Goal: Answer question/provide support

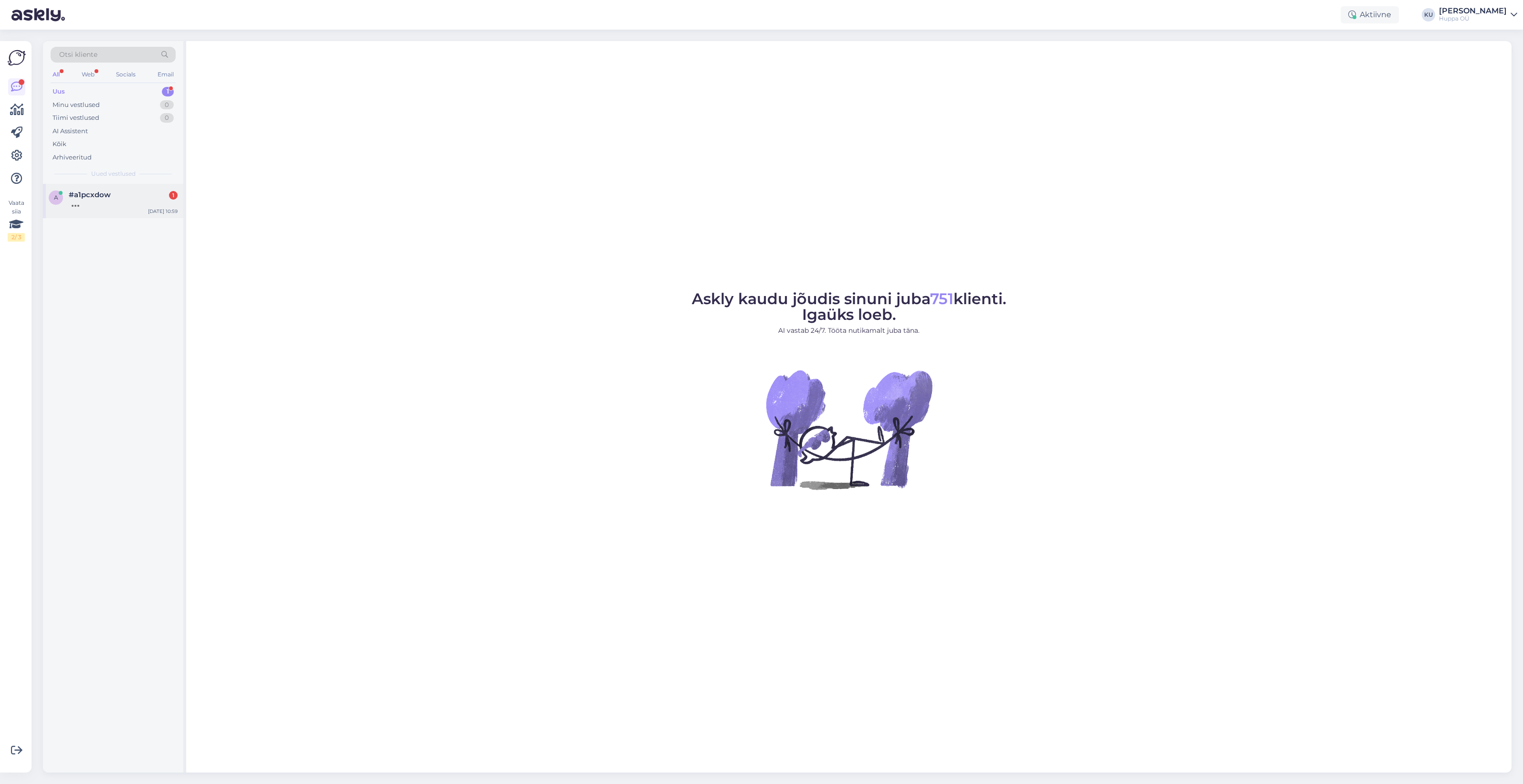
click at [109, 196] on span "#a1pcxdow" at bounding box center [90, 195] width 42 height 8
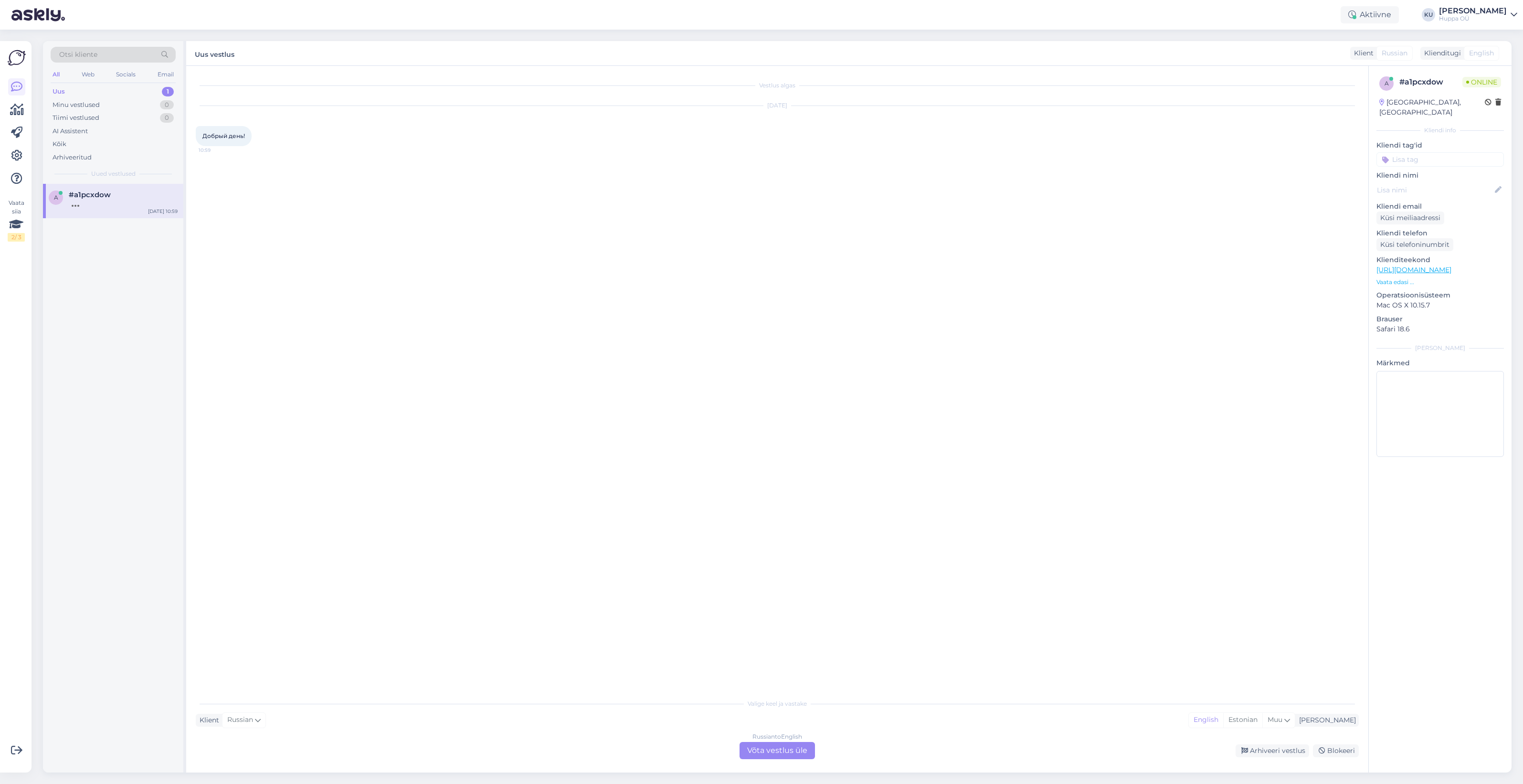
click at [763, 747] on div "Russian to English Võta vestlus üle" at bounding box center [777, 750] width 75 height 17
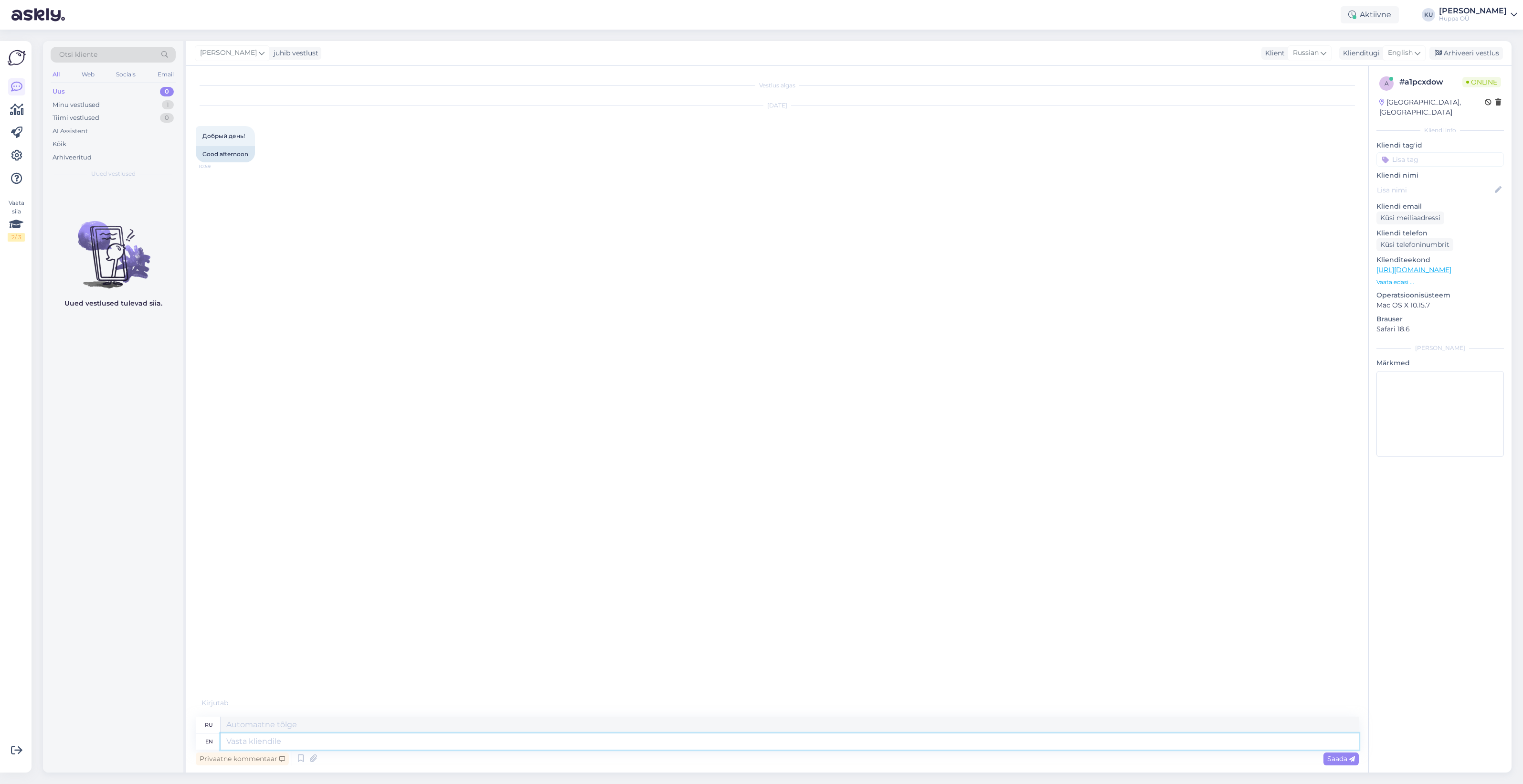
click at [343, 738] on textarea at bounding box center [789, 741] width 1138 height 16
type textarea "Hi"
type textarea "ЧАС"
type textarea "Hi!"
type textarea "Привет!"
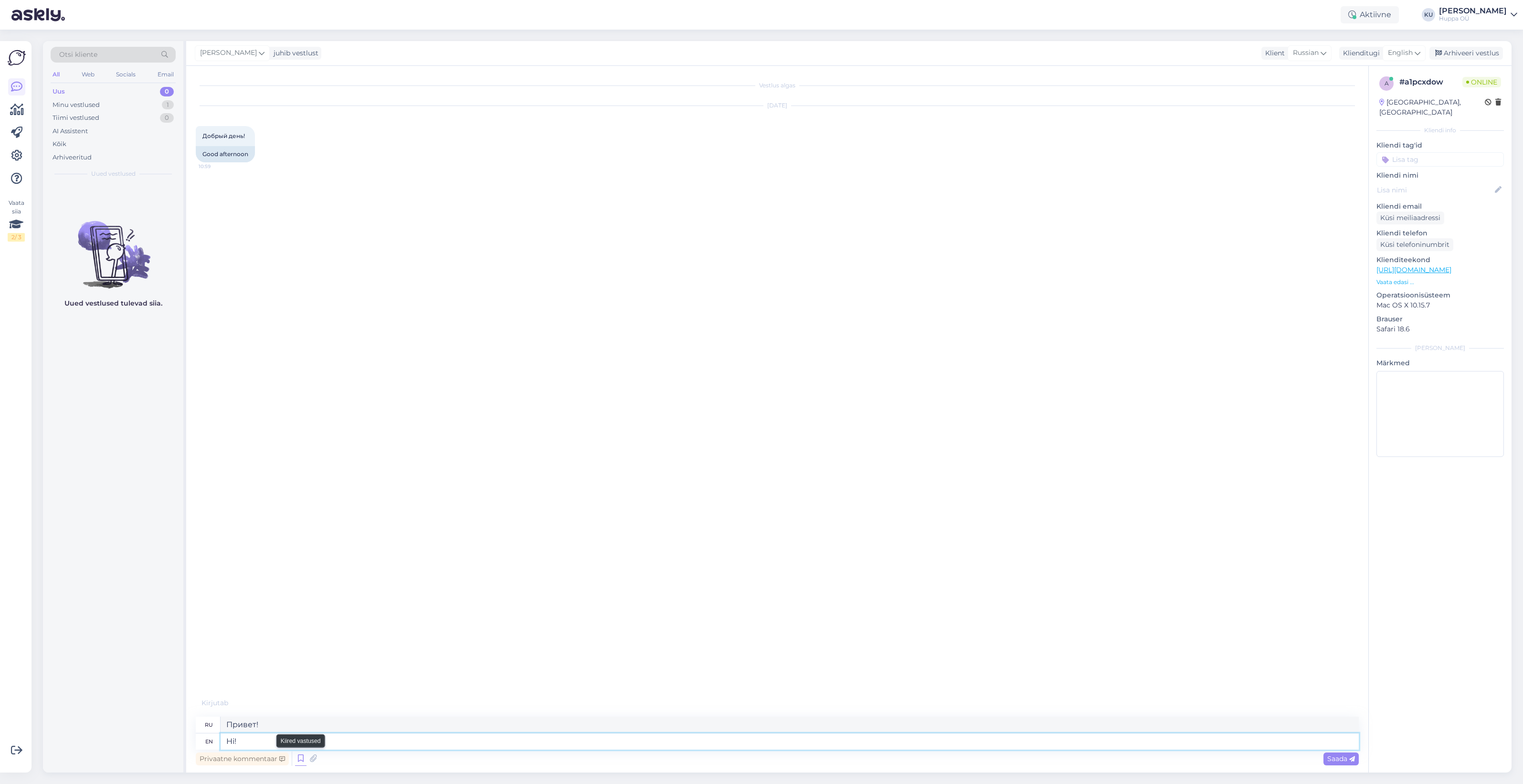
type textarea "Hi!"
click at [296, 756] on icon at bounding box center [301, 759] width 11 height 14
click at [1238, 693] on div "Tervitus" at bounding box center [1244, 690] width 206 height 10
type textarea "Здравствуйте, как мы можем помочь?"
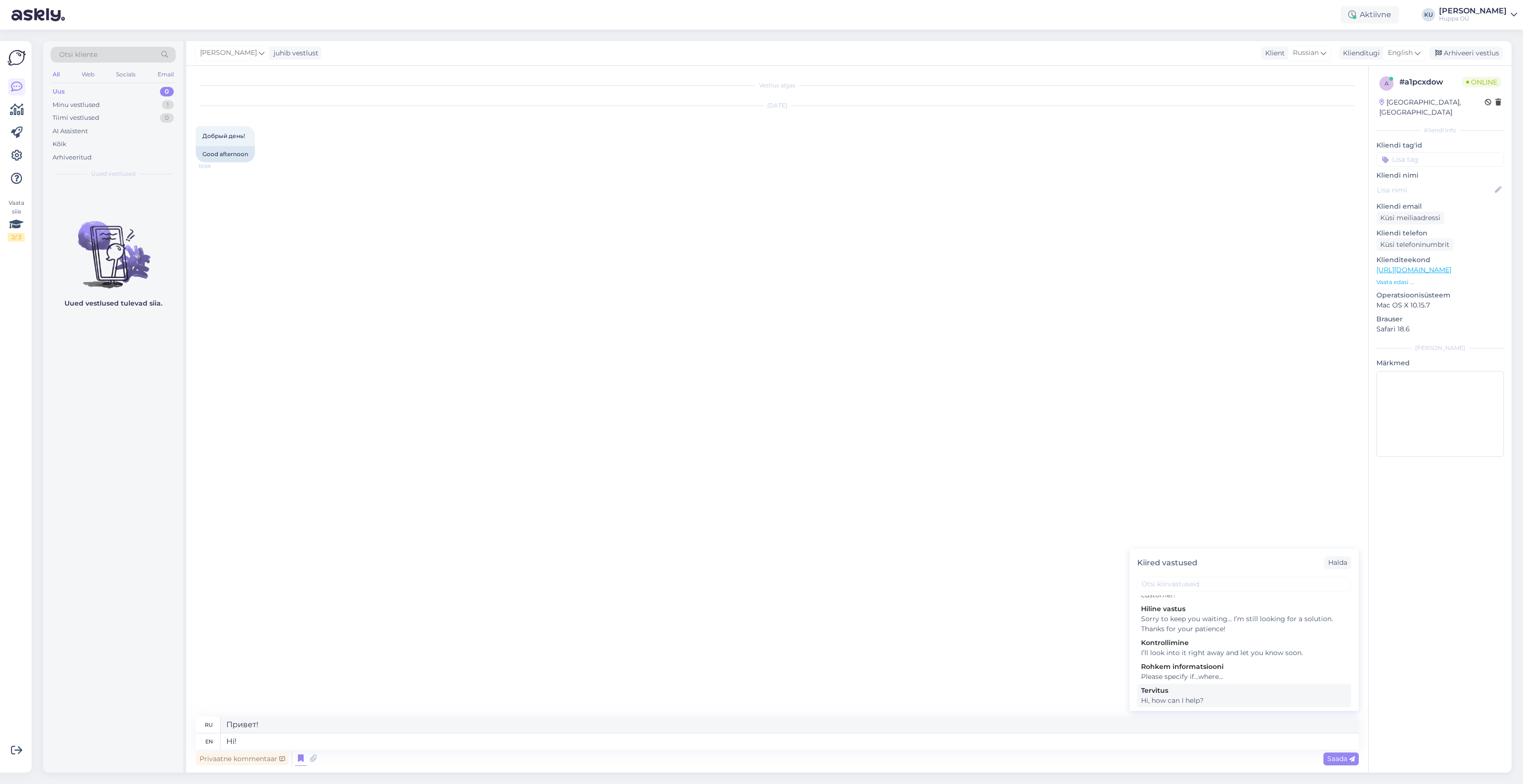
type textarea "Hi, how can I help?"
click at [1330, 755] on span "Saada" at bounding box center [1341, 759] width 27 height 8
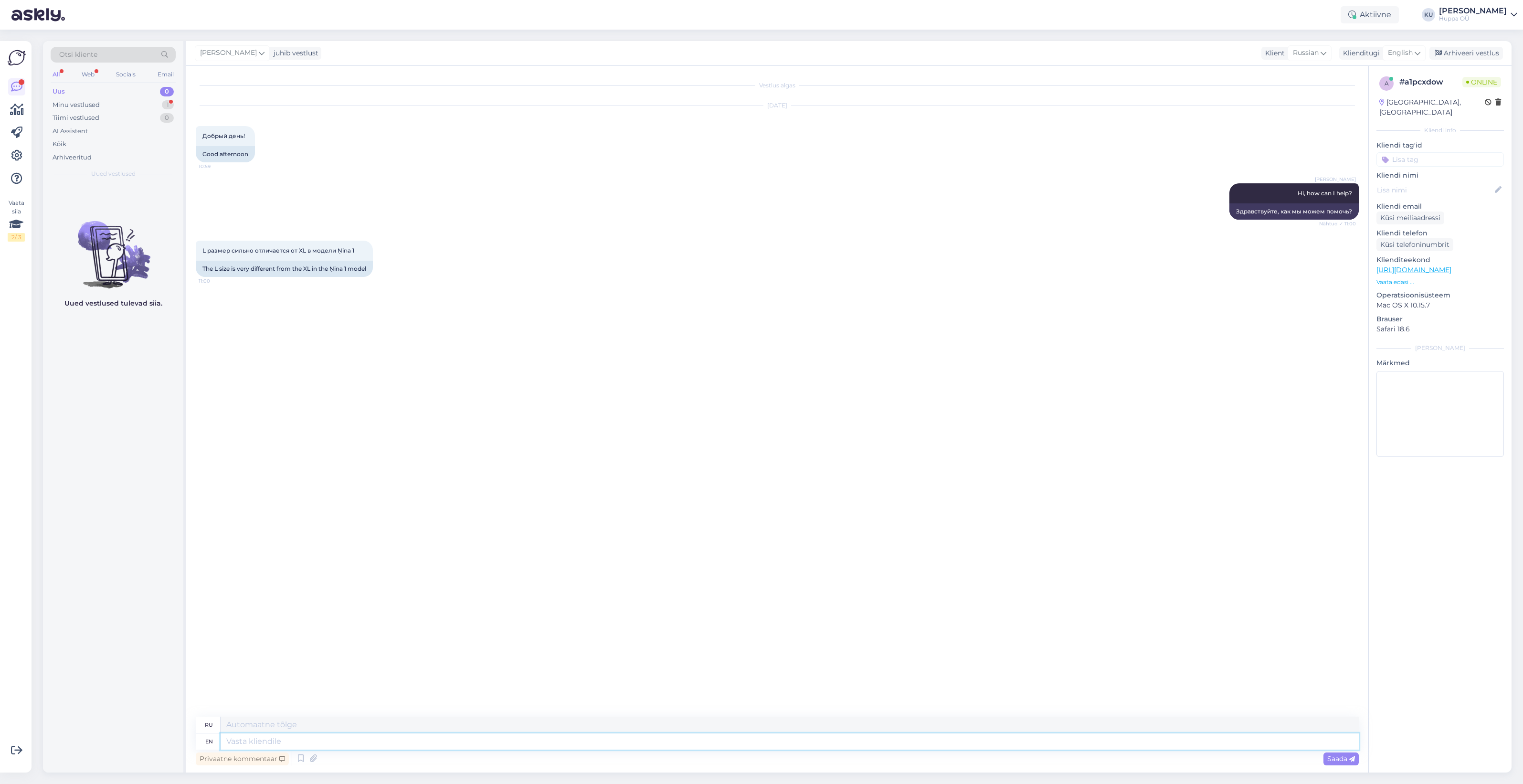
click at [278, 741] on textarea at bounding box center [789, 741] width 1138 height 16
type textarea "What d"
type textarea "Что"
type textarea "What do yo"
type textarea "Что делать?"
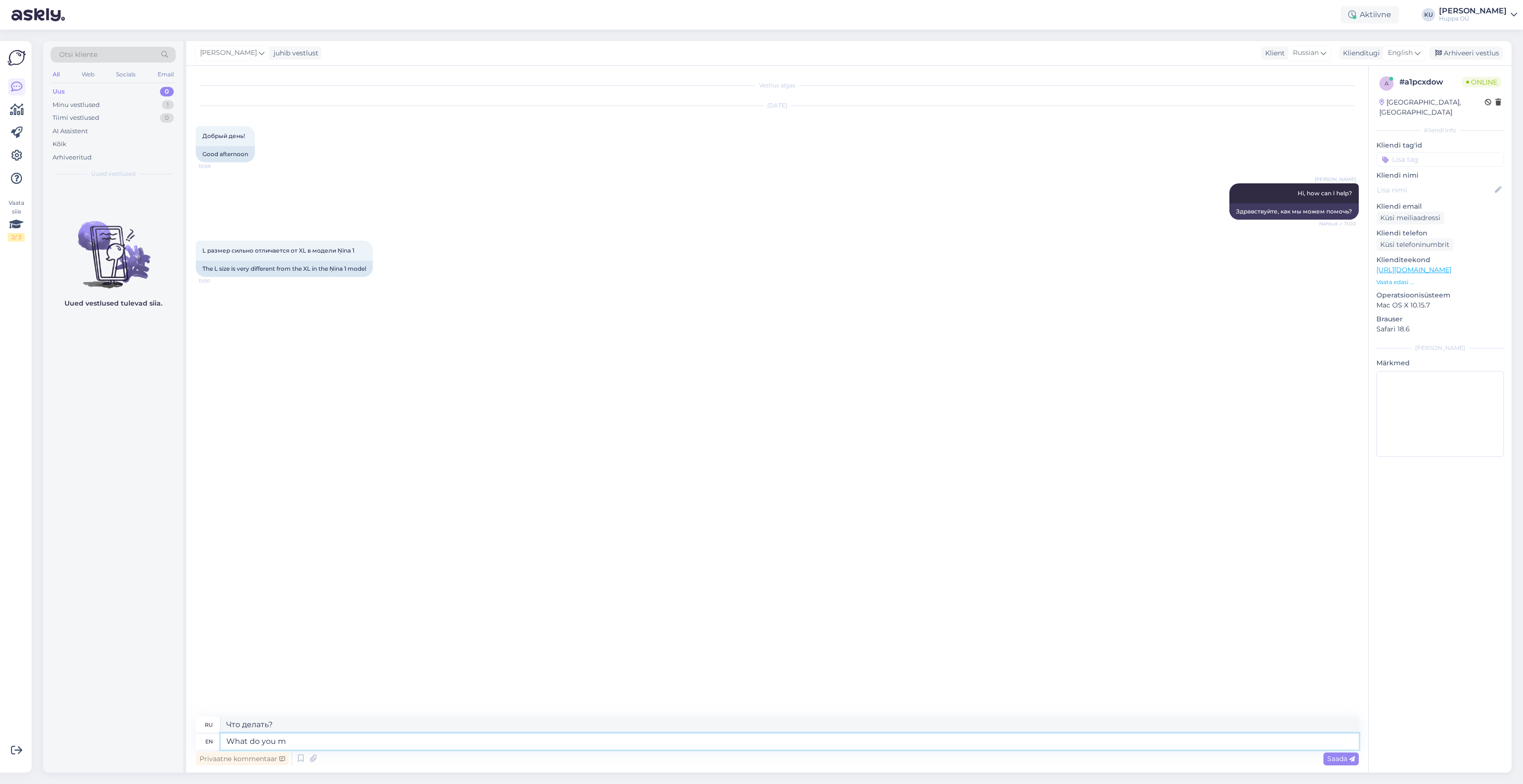
type textarea "What do you me"
type textarea "Что вы"
type textarea "What do you mean b"
type textarea "Что ты имеешь в виду"
type textarea "What do you mean by t"
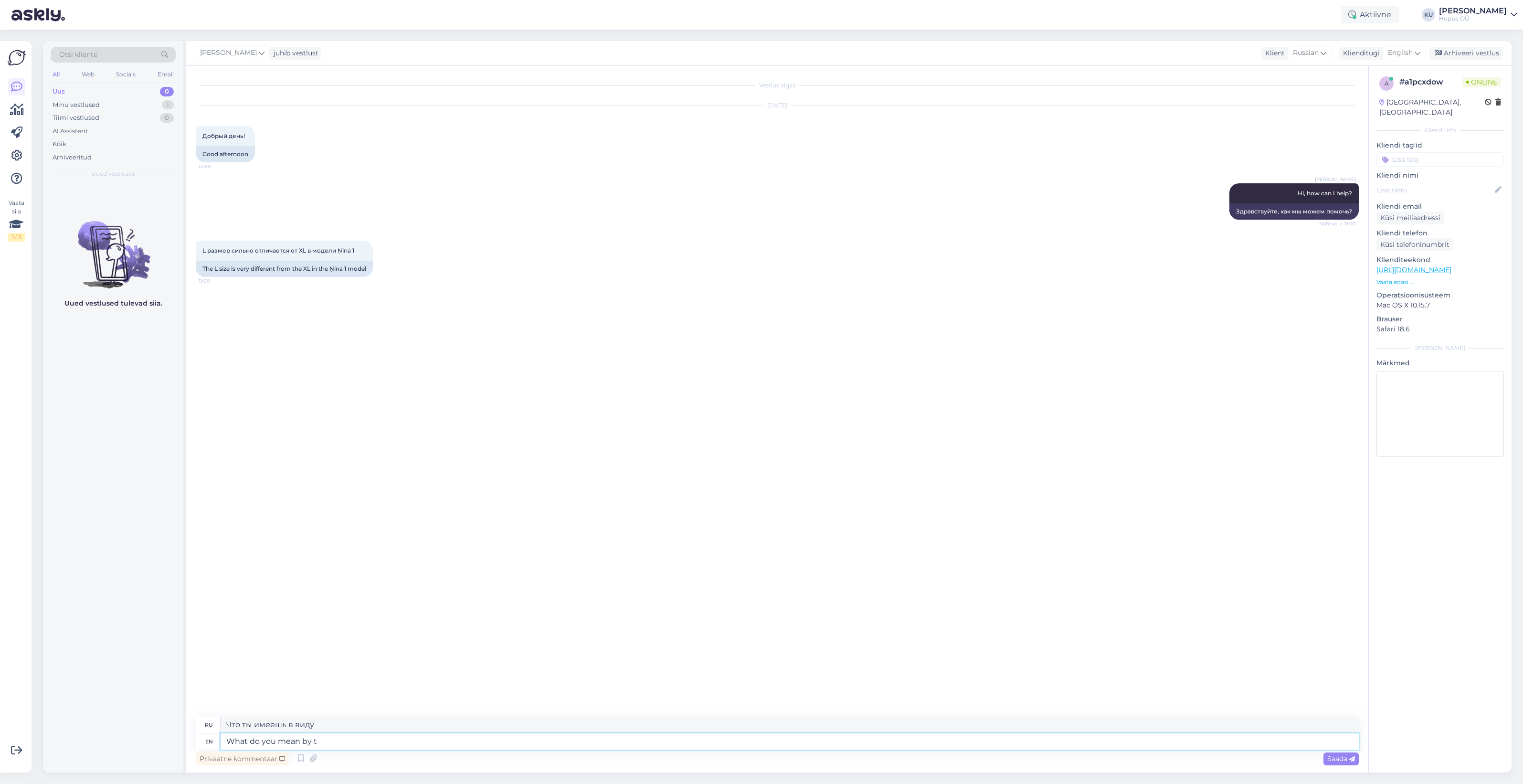
type textarea "Что вы имеете в виду под"
type textarea "What do you mean by that?"
type textarea "Что вы имеете в виду?"
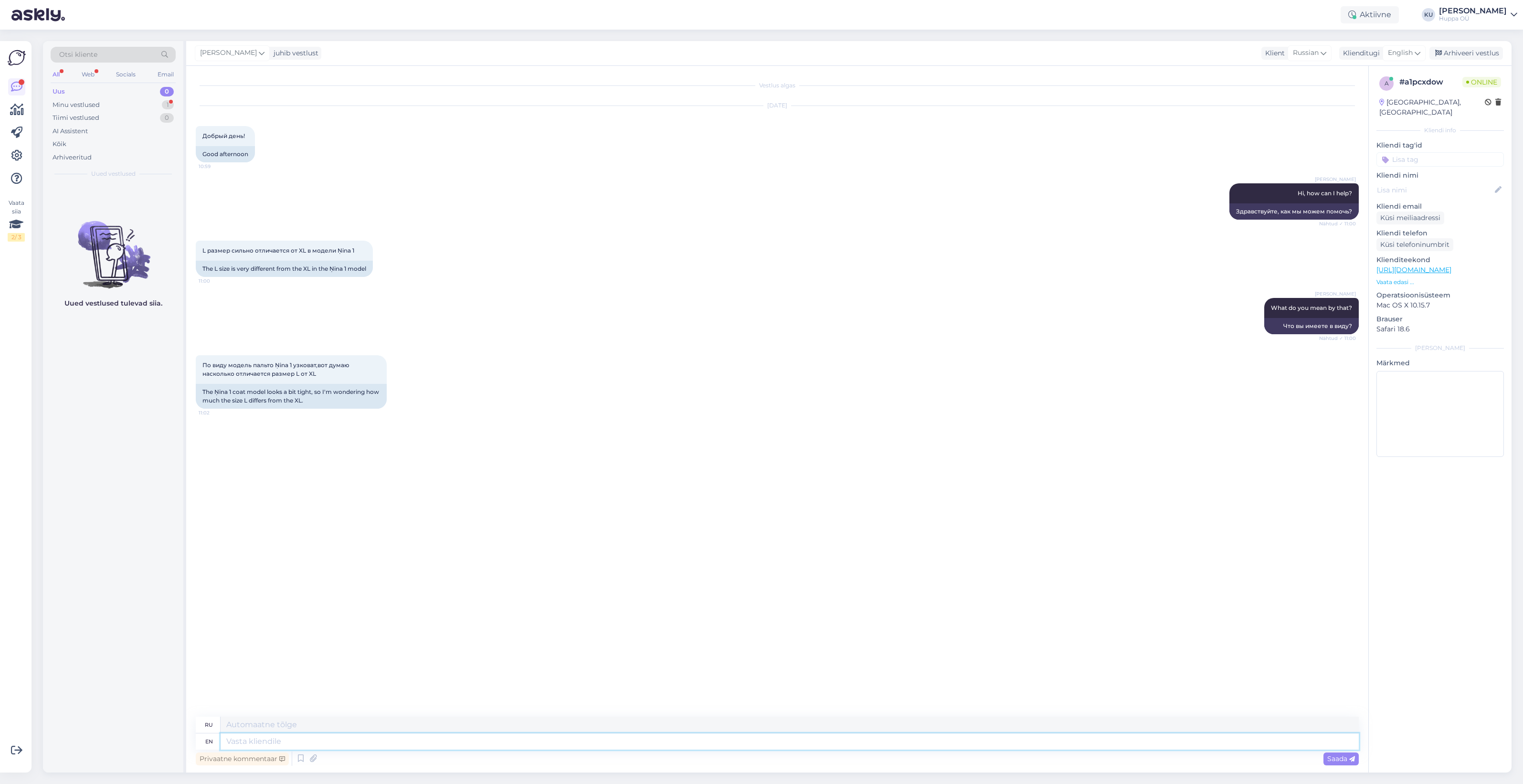
click at [282, 736] on textarea at bounding box center [789, 741] width 1138 height 16
type textarea "Oh,"
type textarea "Ой,"
type textarea "Oh, you ar"
type textarea "О, ты"
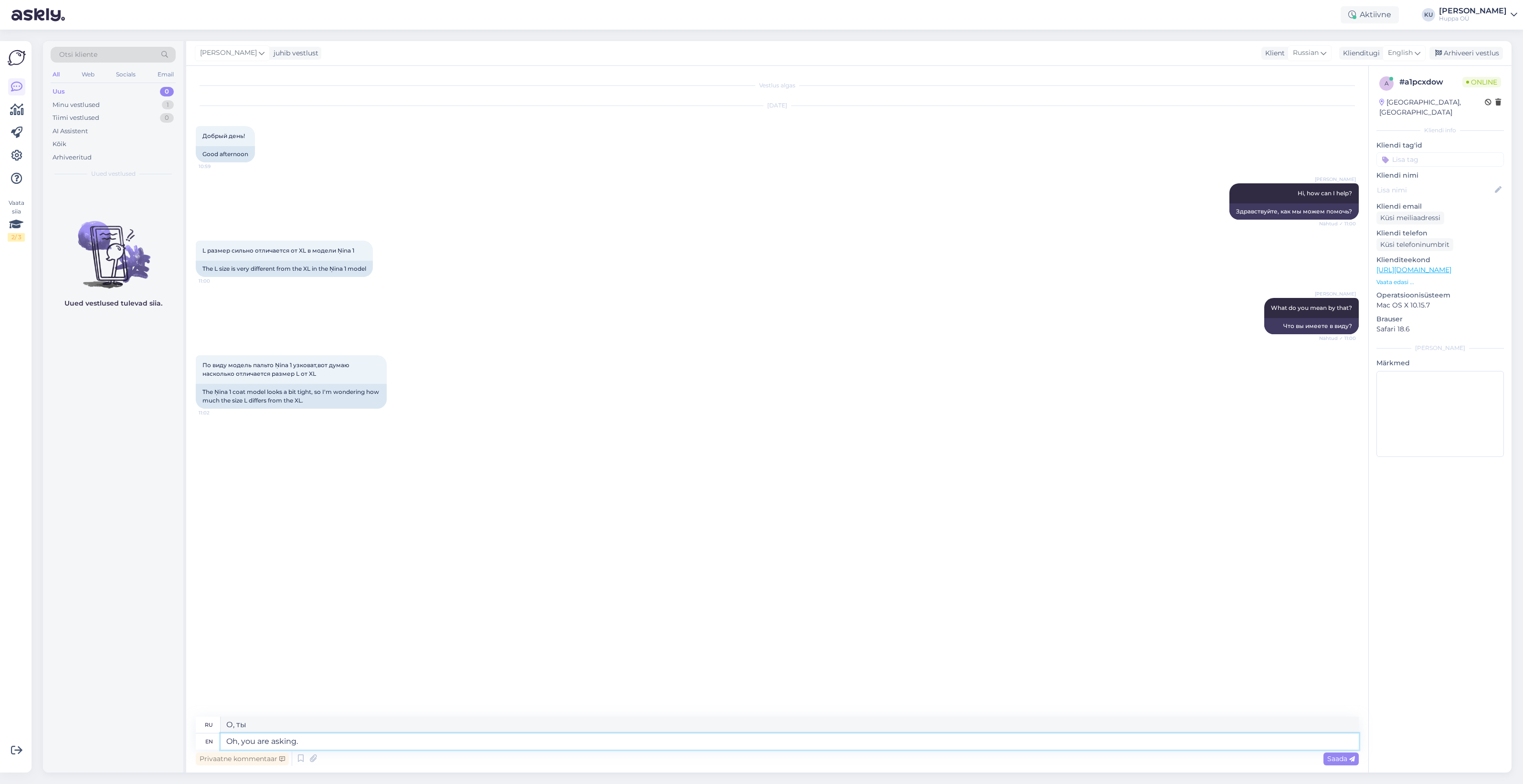
type textarea "Oh, you are asking."
type textarea "О, вы спрашиваете."
type textarea "Oh, you are asking. Sorry, I"
type textarea "О, вы спрашиваете. Извините."
type textarea "Oh, you are asking. Sorry, I t"
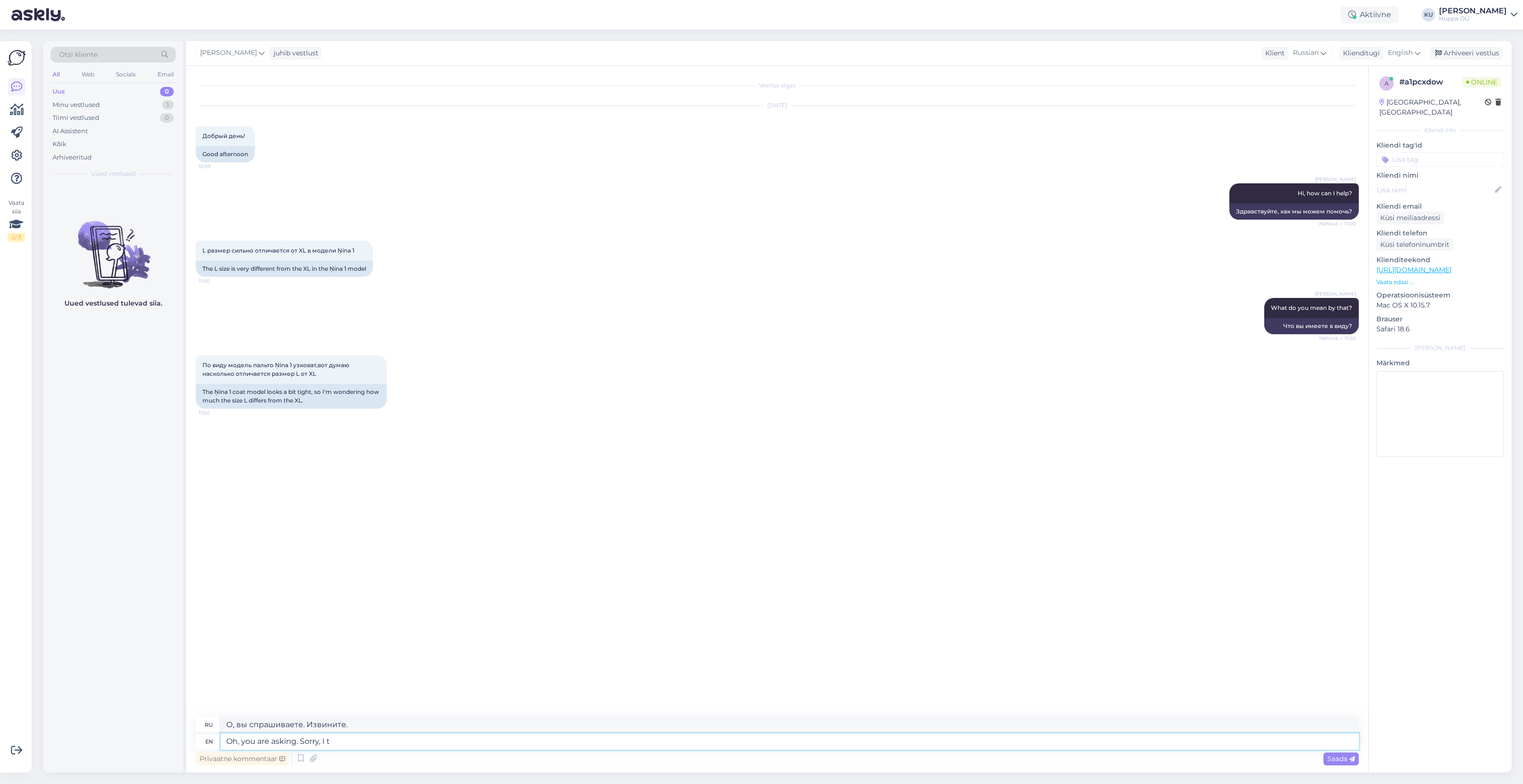
type textarea "О, вы спрашиваете. Извините, я"
type textarea "Oh, you are asking. Sorry, I thought y"
type textarea "О, ты спрашиваешь. Извини, я думала"
type textarea "Oh, you are asking. Sorry, I thought you"
type textarea "О, ты спрашиваешь. Извини, я думал, ты"
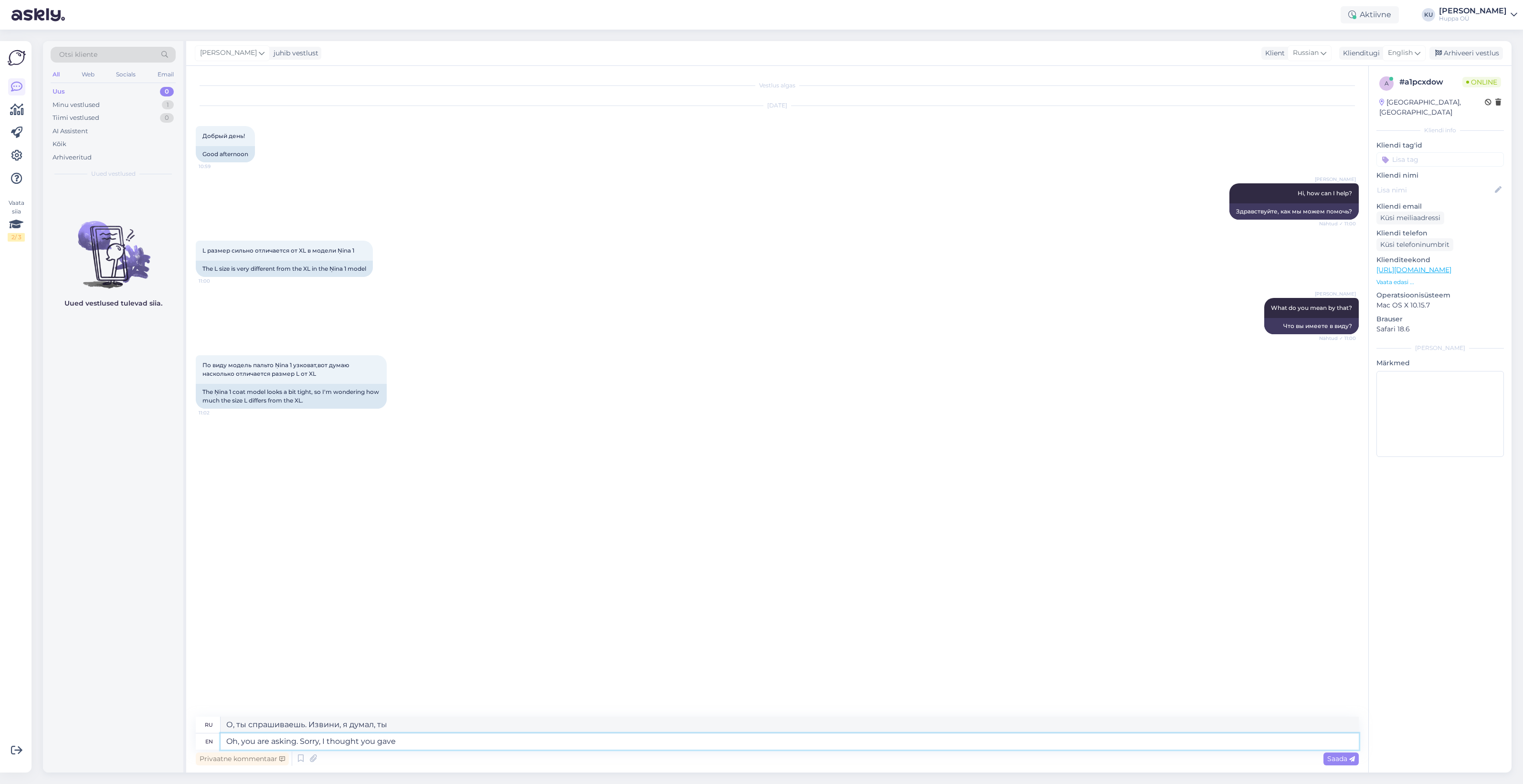
type textarea "Oh, you are asking. Sorry, I thought you gave f"
type textarea "О, ты спрашиваешь. Извини, я думал, ты дал"
type textarea "Oh, you are asking. Sorry, I thought you gave feedback"
type textarea "О, вы спрашиваете. Извините, я думал, вы оставили отзыв."
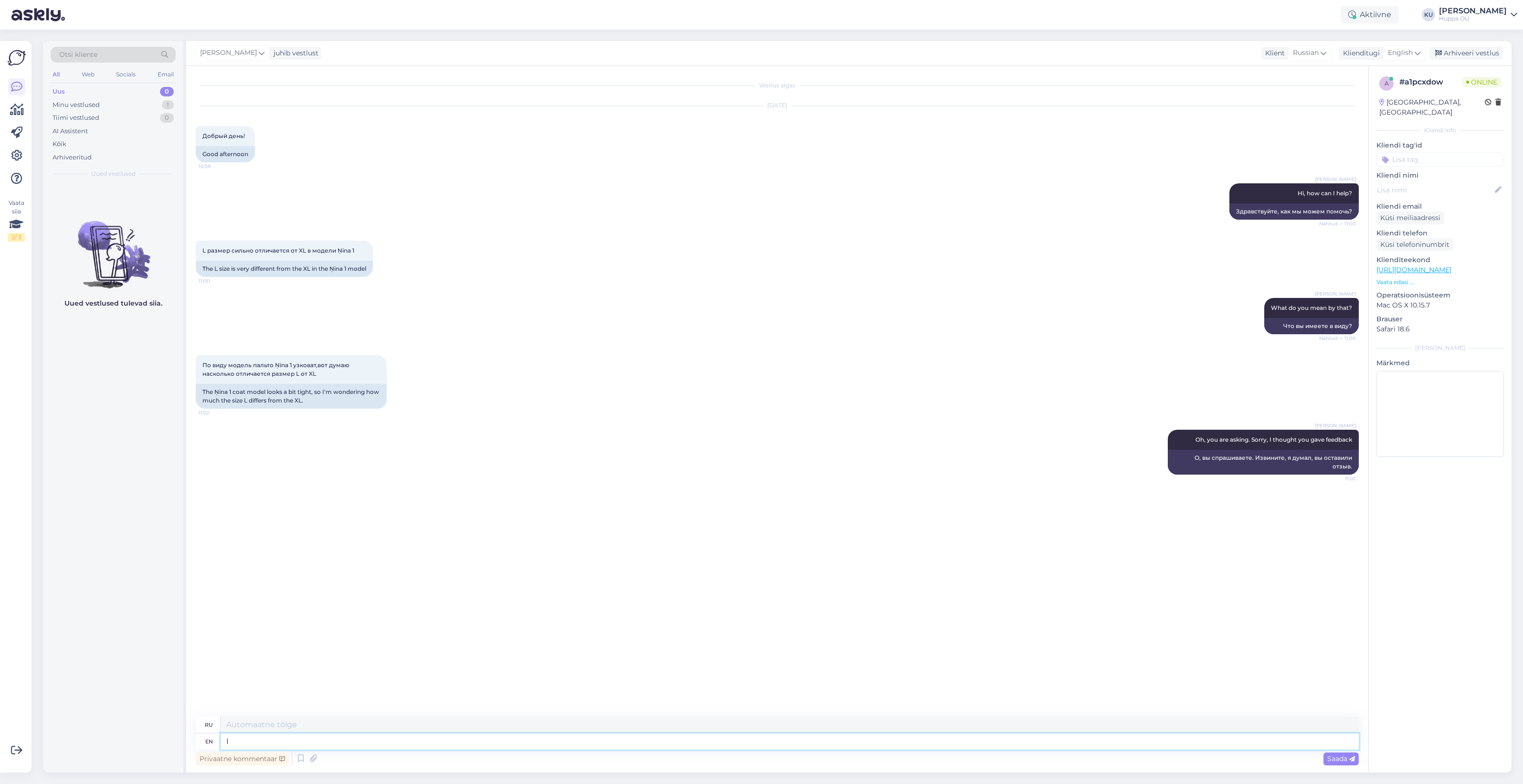
type textarea "I c"
type textarea "я"
type textarea "I can g"
type textarea "Я могу"
type textarea "I can give y"
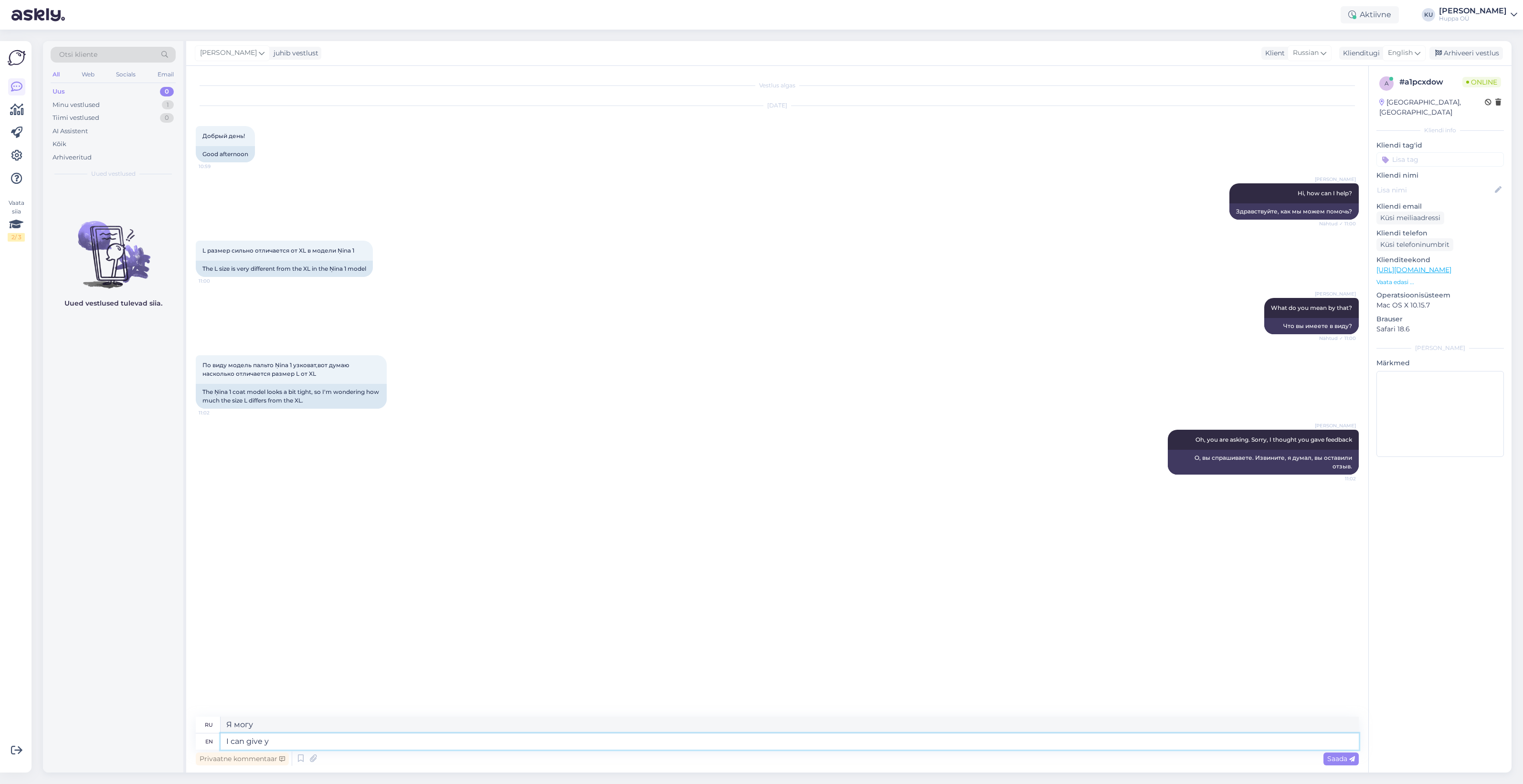
type textarea "Я могу дать"
type textarea "I can give you t"
type textarea "Я могу дать тебе"
type textarea "I can give you the"
type textarea "Я могу дать вам"
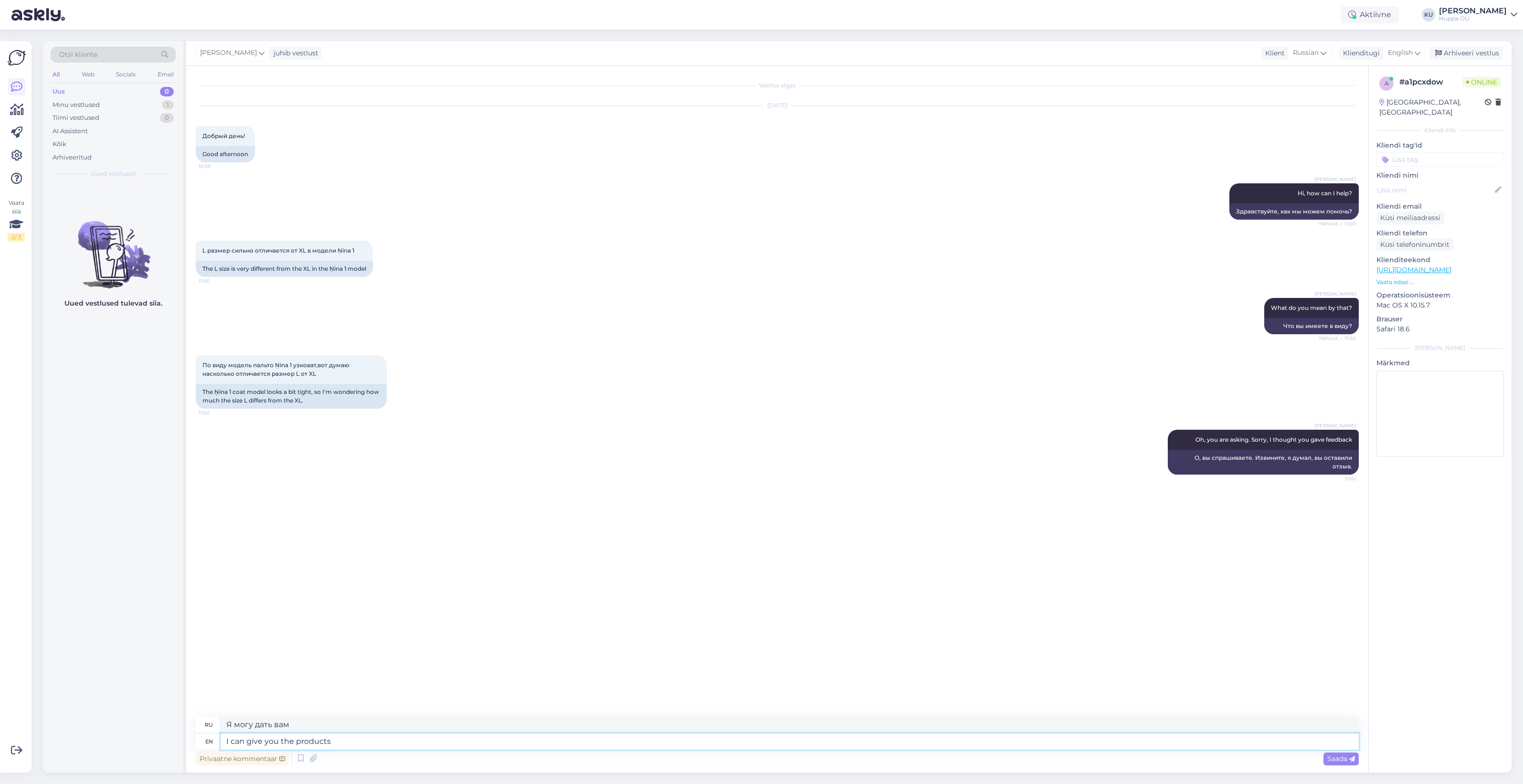
type textarea "I can give you the products"
type textarea "Я могу предоставить вам продукцию"
type textarea "I can give you the products measurements i"
type textarea "Я могу дать вам размеры продукта."
type textarea "I can give you the products measurements if t"
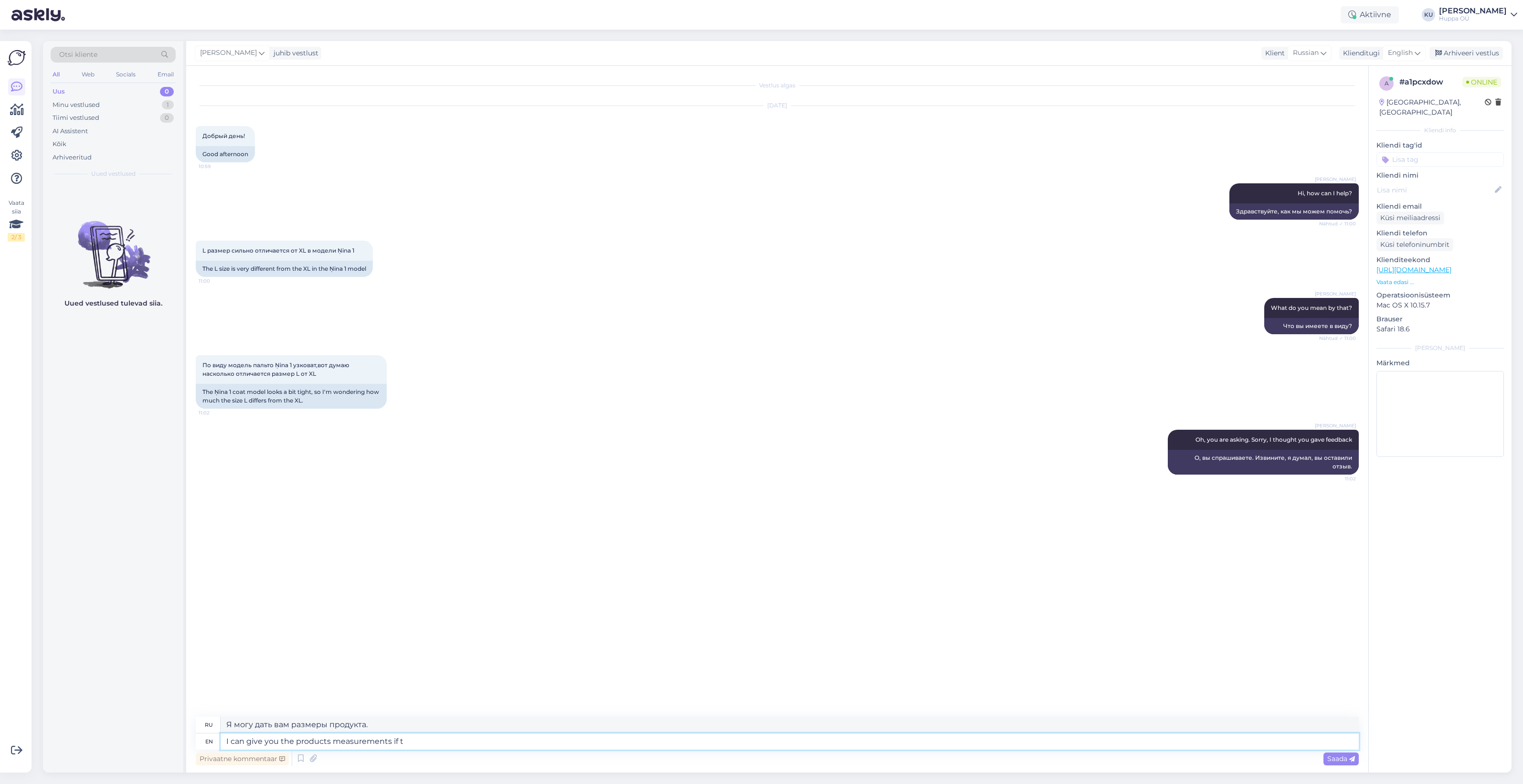
type textarea "Я могу дать вам размеры продукта, если"
type textarea "I can give you the products measurements if that he"
type textarea "Я могу дать вам размеры продукта, если это необходимо."
type textarea "I can give you the products measurements if that helps?"
type textarea "Могу ли я дать вам размеры продукта, если это поможет?"
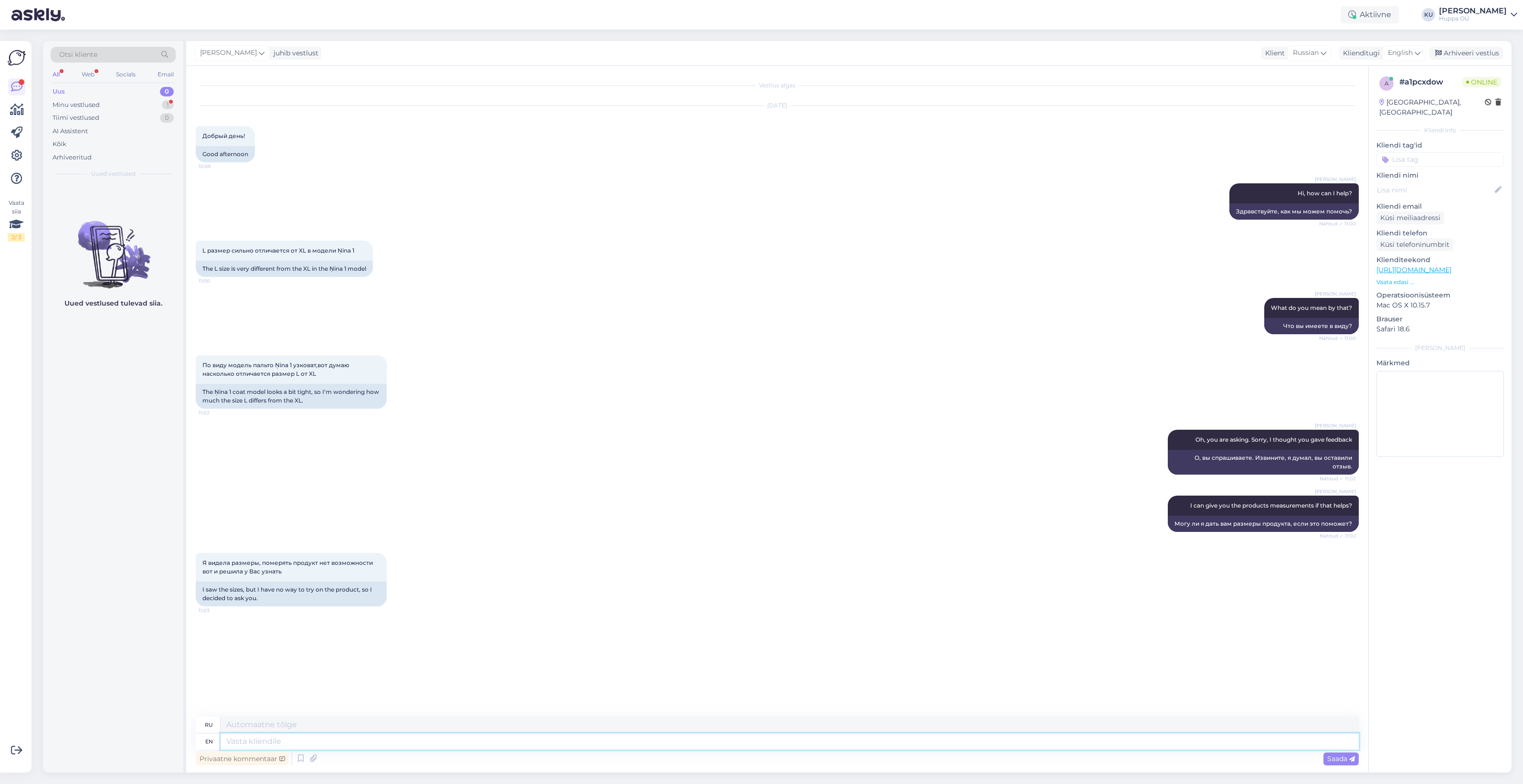
click at [279, 736] on textarea at bounding box center [789, 741] width 1138 height 16
click at [588, 733] on textarea at bounding box center [789, 724] width 1138 height 16
click at [562, 742] on textarea at bounding box center [789, 741] width 1138 height 16
click at [1467, 46] on div "Arhiveeri vestlus" at bounding box center [1466, 53] width 73 height 13
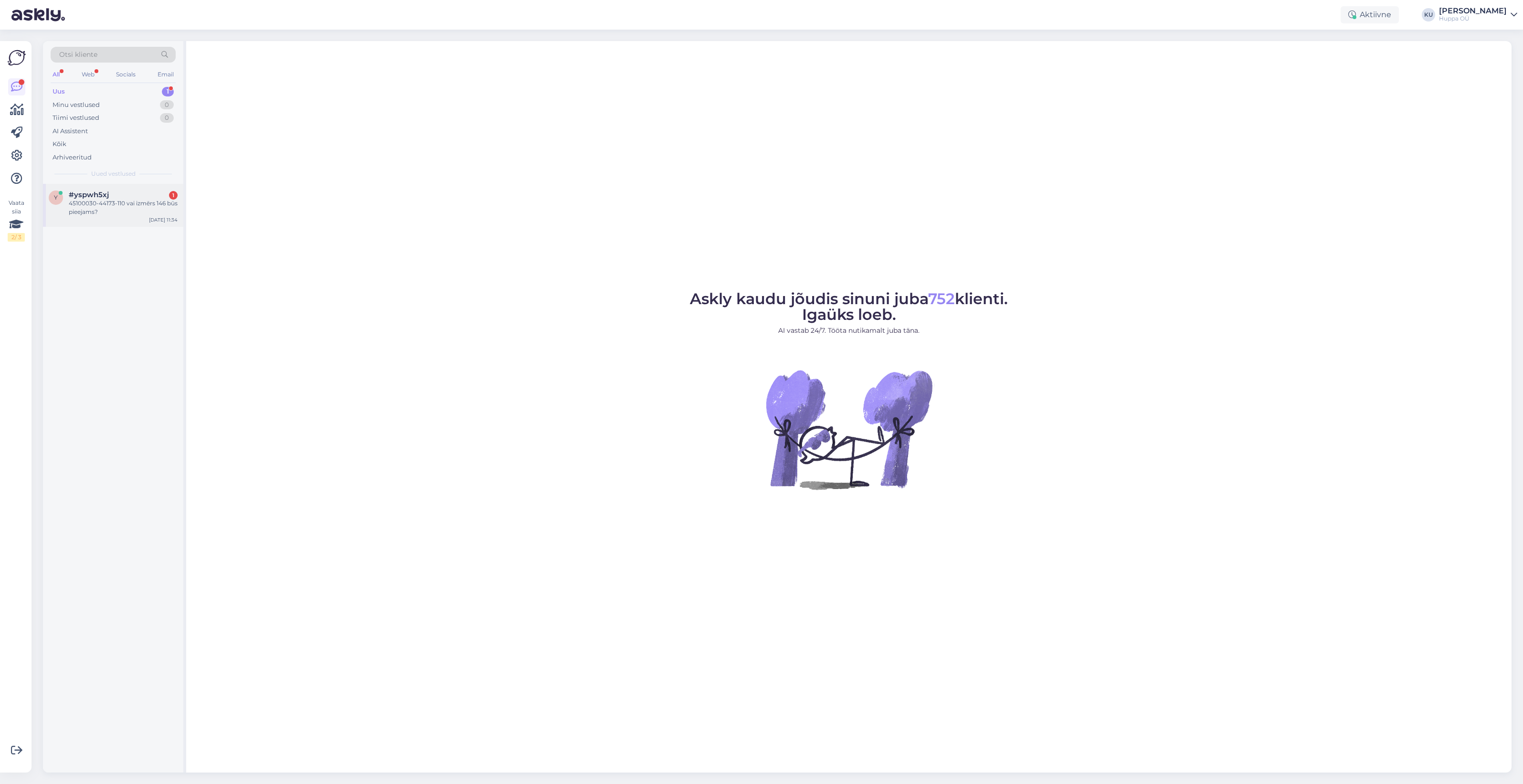
click at [106, 207] on div "45100030-44173-110 vai izmērs 146 būs pieejams?" at bounding box center [123, 208] width 109 height 17
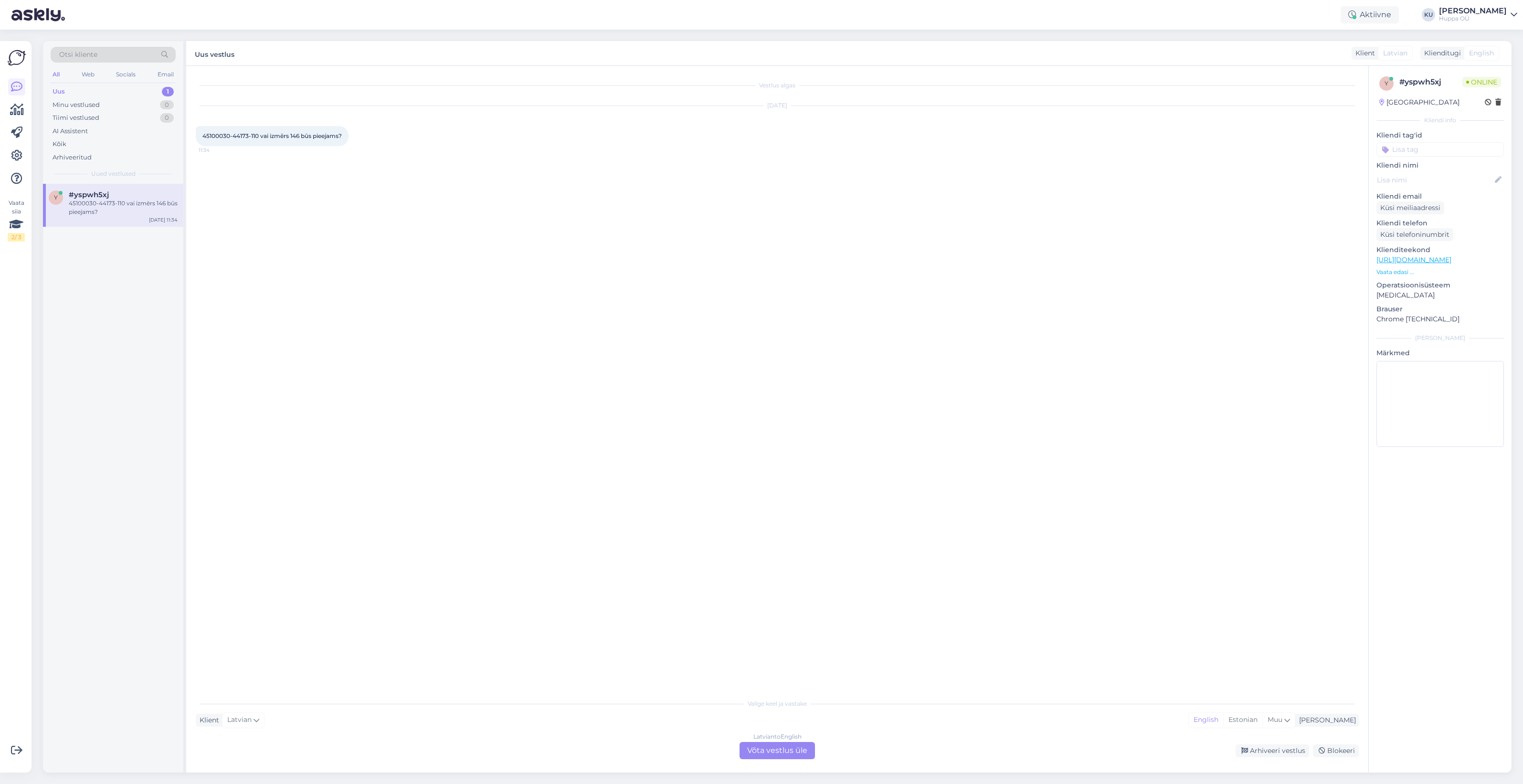
click at [763, 751] on div "Latvian to English Võta vestlus üle" at bounding box center [777, 750] width 75 height 17
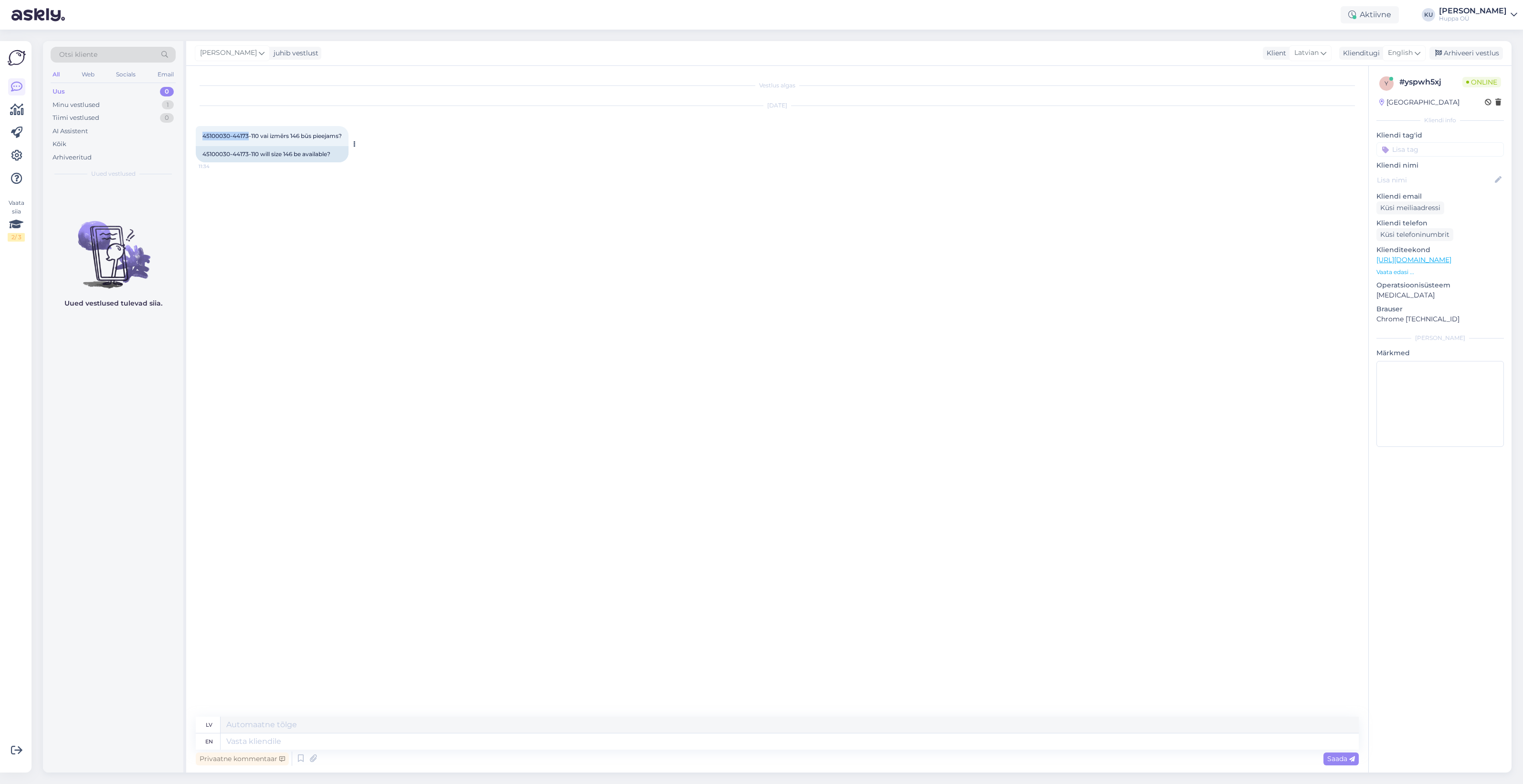
drag, startPoint x: 201, startPoint y: 134, endPoint x: 248, endPoint y: 137, distance: 47.1
click at [248, 137] on div "45100030-44173-110 vai izmērs 146 būs pieejams? 11:34" at bounding box center [272, 136] width 153 height 20
copy span "45100030-44173"
click at [305, 742] on textarea at bounding box center [789, 741] width 1138 height 16
type textarea "Hello!"
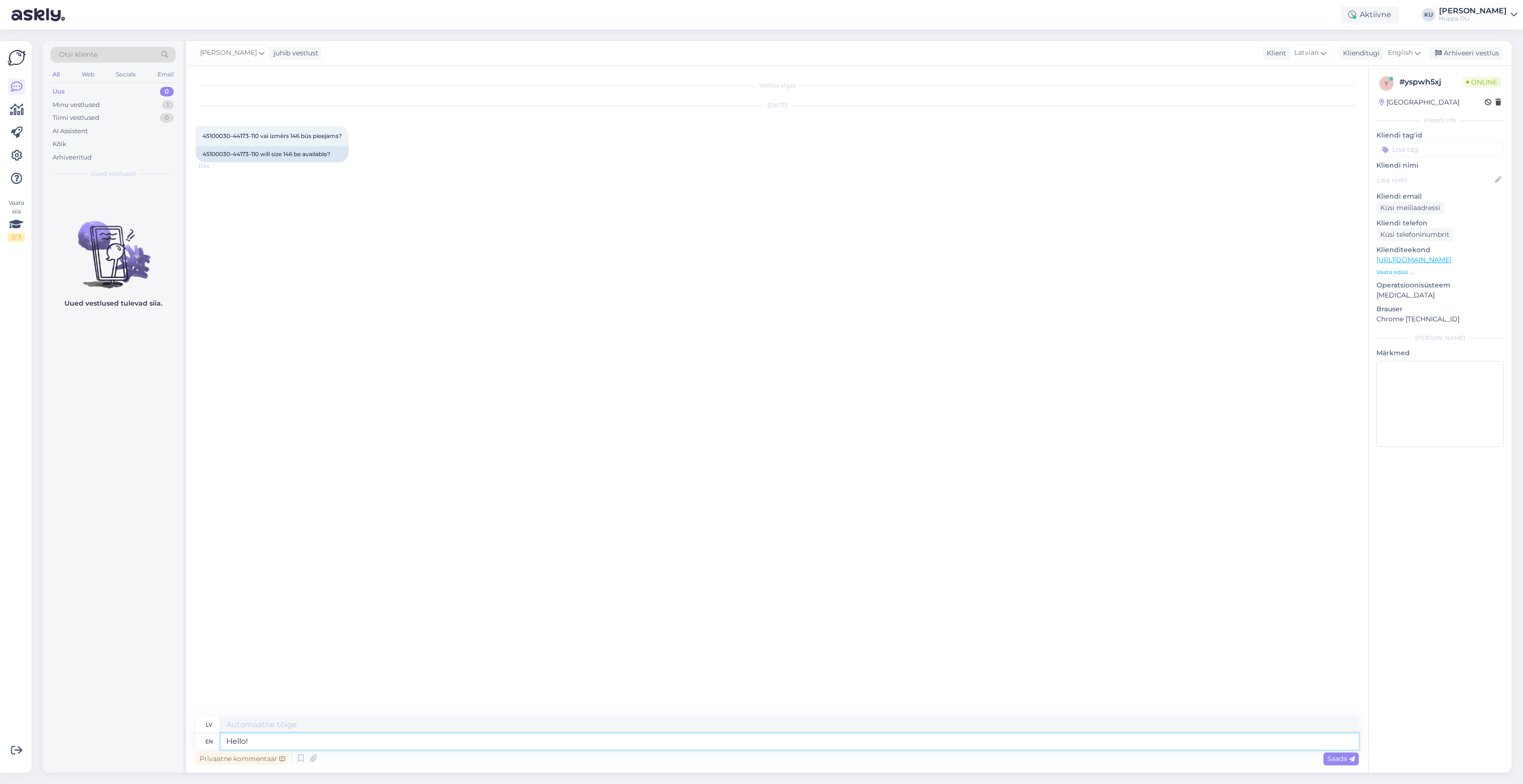
type textarea "Sveiki!"
type textarea "Hello! No, i"
type textarea "Sveiki! [GEOGRAPHIC_DATA],"
type textarea "Hello! No, it's"
type textarea "Sveiki! Nē, tas ir"
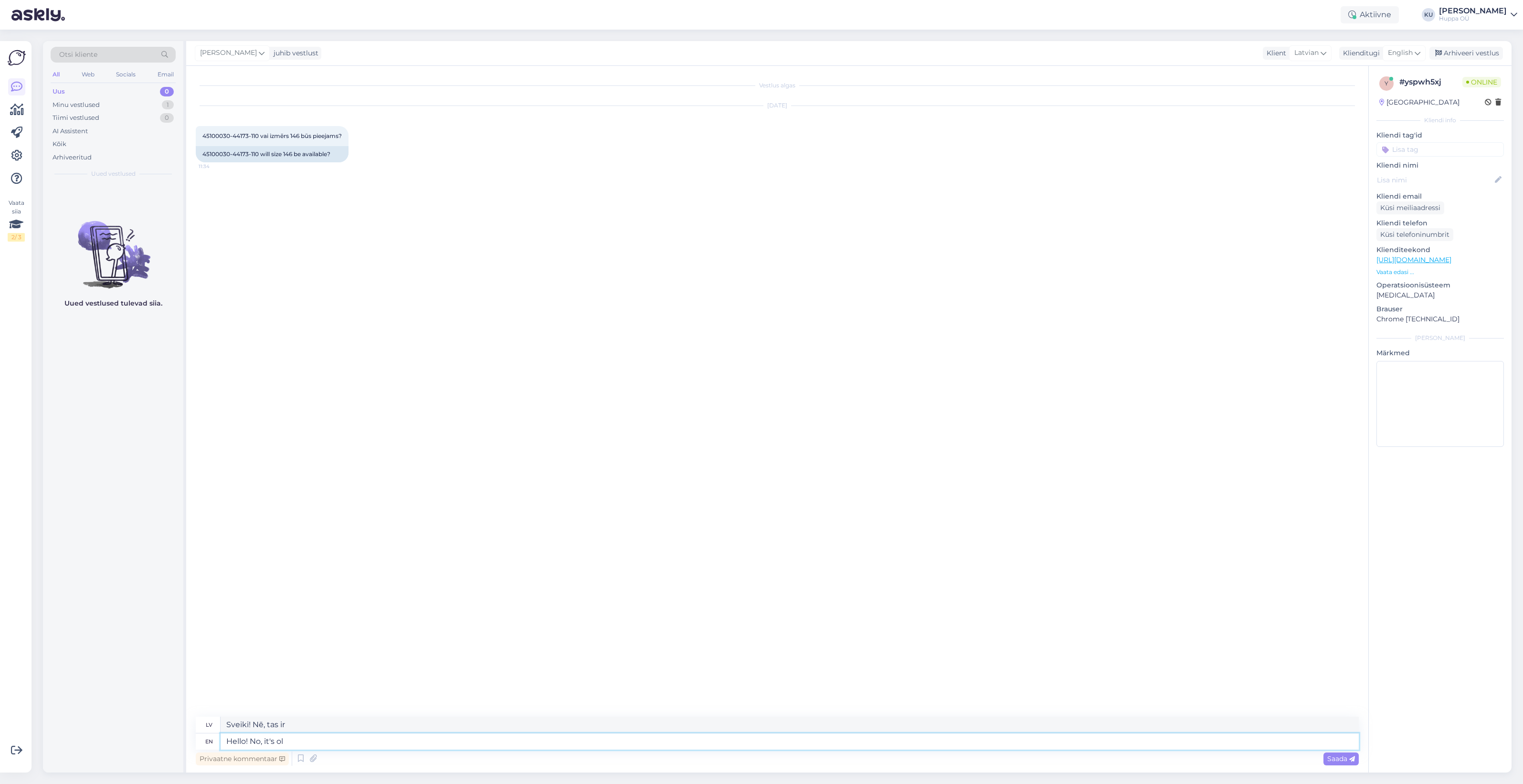
type textarea "Hello! No, it's old"
type textarea "Sveiki! Nē, tas ir o"
type textarea "Hello! No, it's older co"
type textarea "Sveiki! Nē, tas ir vecāks"
type textarea "Hello! No, it's older collection"
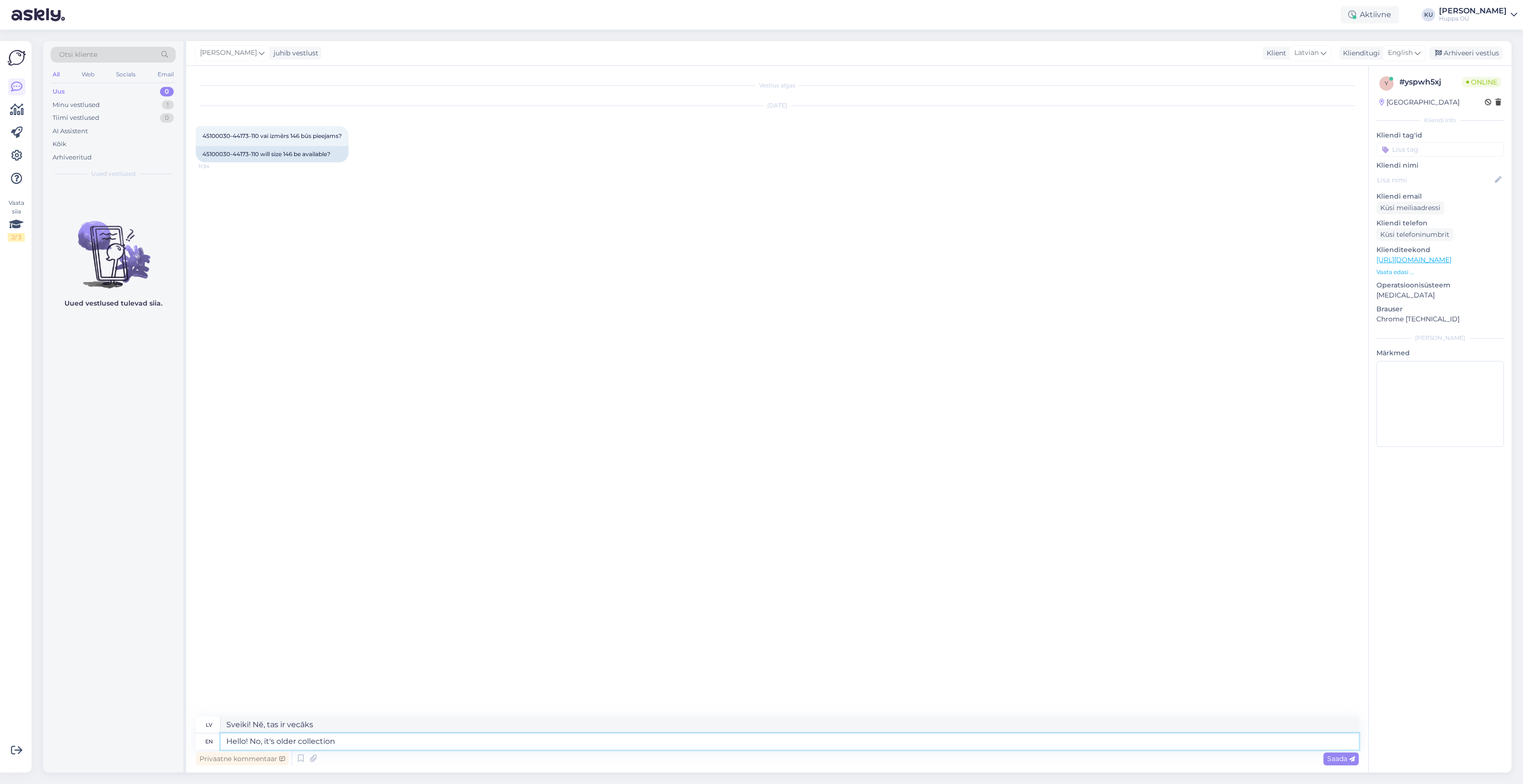
type textarea "Sveiki! Nē, tā ir vecāka kolekcija."
type textarea "Hello! No, it's older collection."
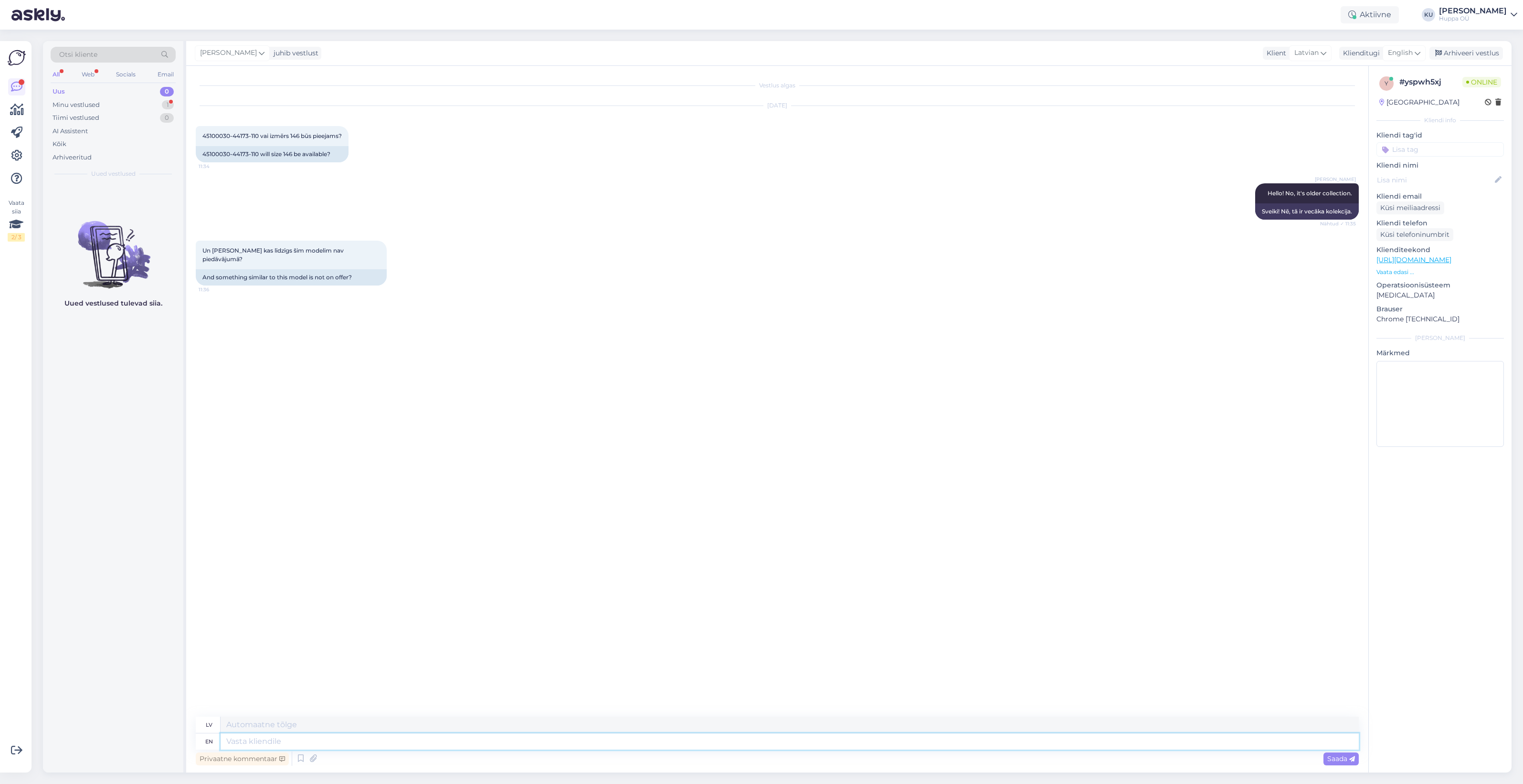
click at [280, 740] on textarea at bounding box center [789, 741] width 1138 height 16
type textarea "You me"
type textarea "Tu"
type textarea "You mean an"
type textarea "Tu domā"
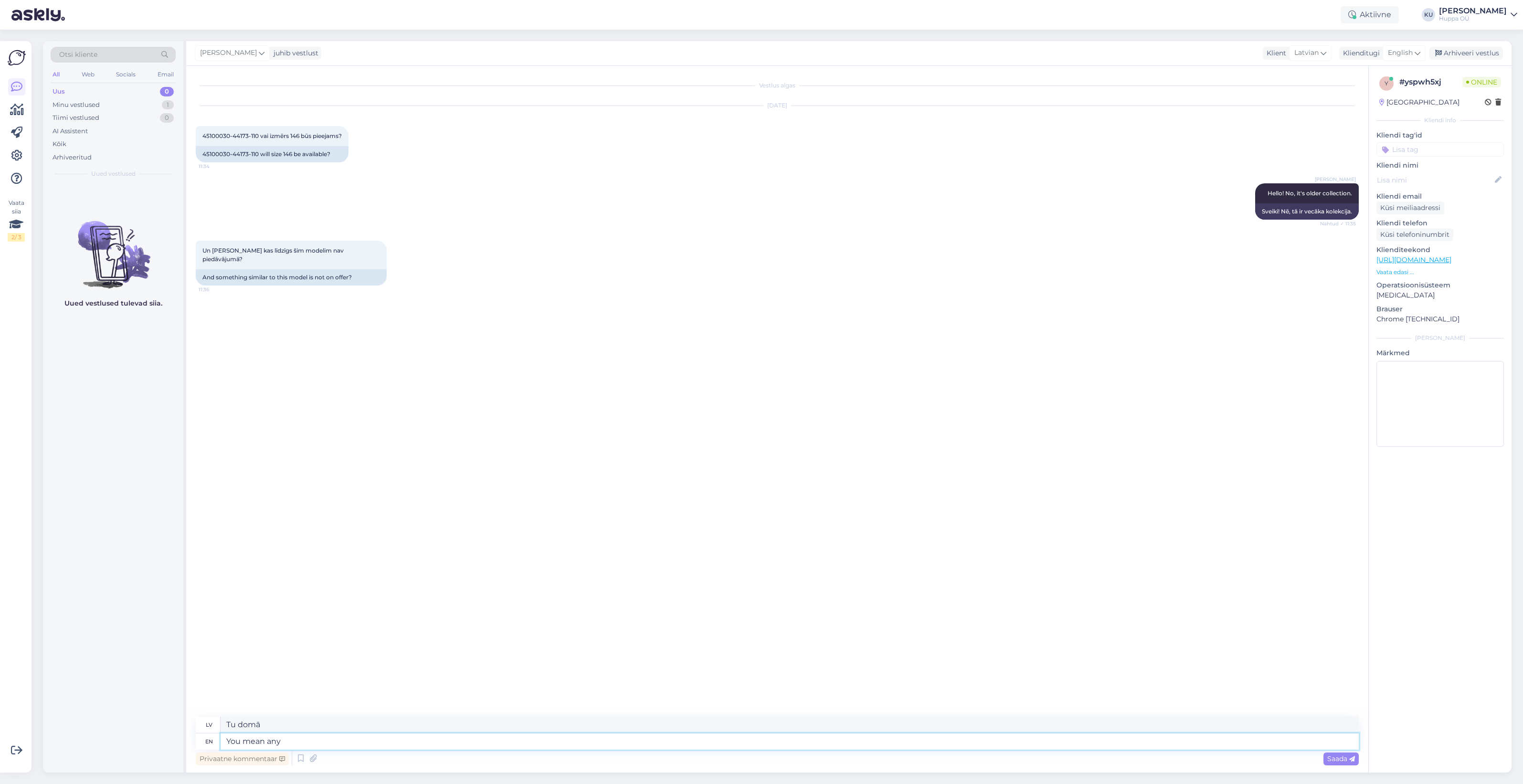
type textarea "You mean any"
type textarea "Tu domā jebkuru"
type textarea "You mean any other s"
type textarea "Tu domā jebkuru citu"
type textarea "You mean any other sets"
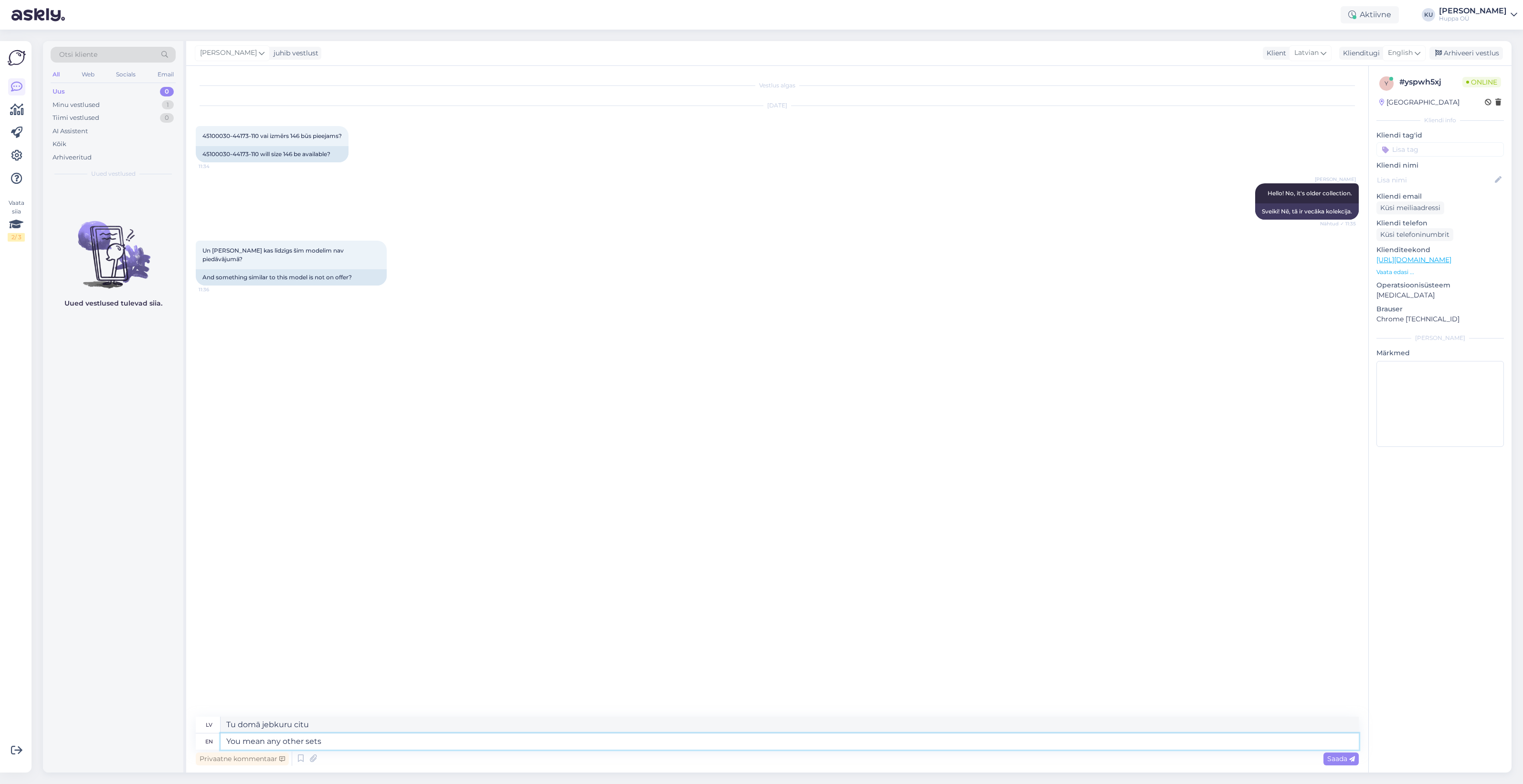
type textarea "Tu domā jebkurus citus komplektus"
type textarea "You mean any other sets?"
type textarea "Tu domā vēl kādus komplektus?"
type textarea "You mean any other sets? For girls w"
type textarea "Tu domā vēl kādus komplektus? Meitenēm."
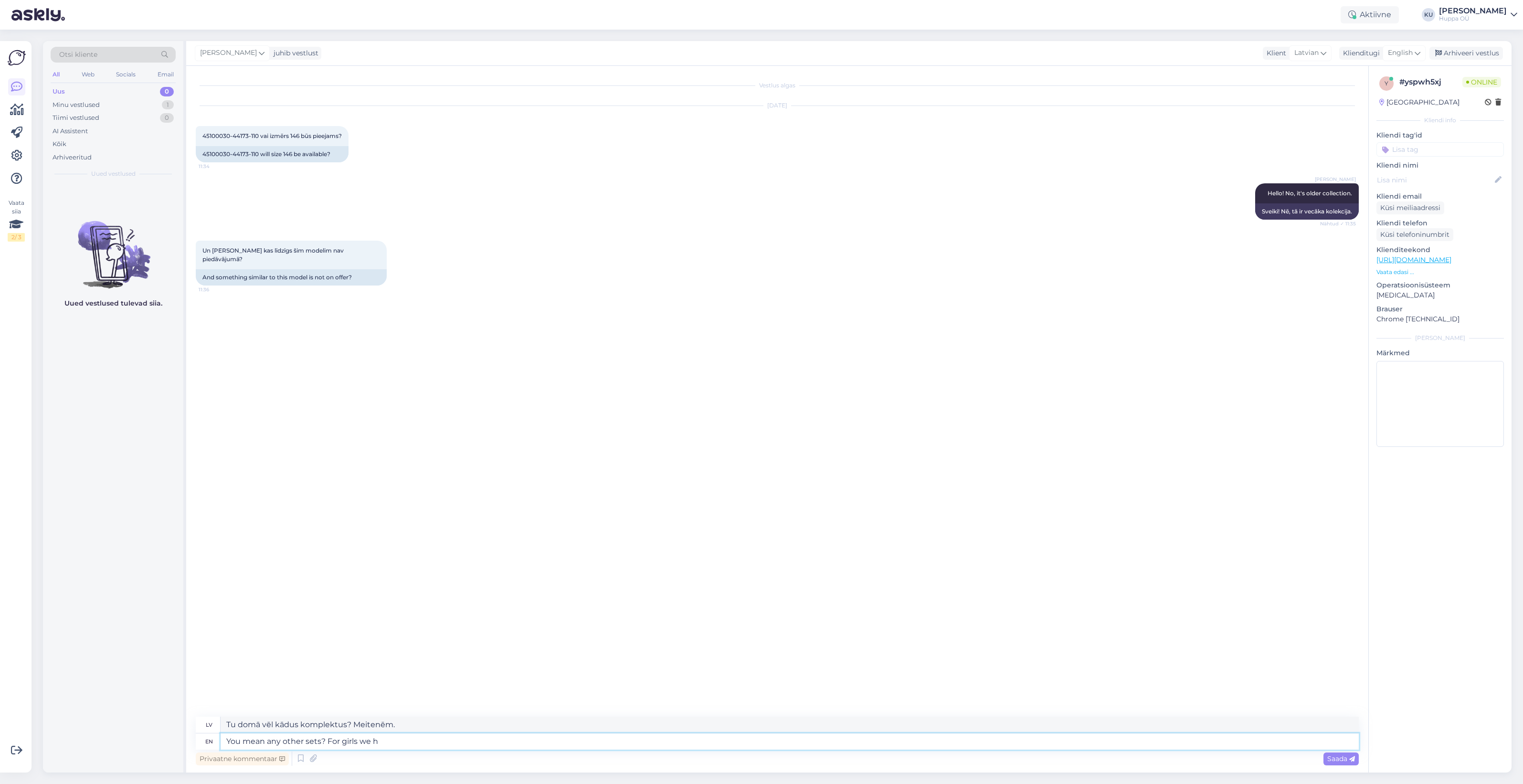
type textarea "You mean any other sets? For girls we ha"
type textarea "Tu domā vēl kādus komplektus? Meitenēm mēs"
type textarea "You mean any other sets? For girls we have s"
type textarea "Tu domā vēl kādus komplektus? Meitenēm mums ir."
type textarea "You mean any other sets? For girls we have set"
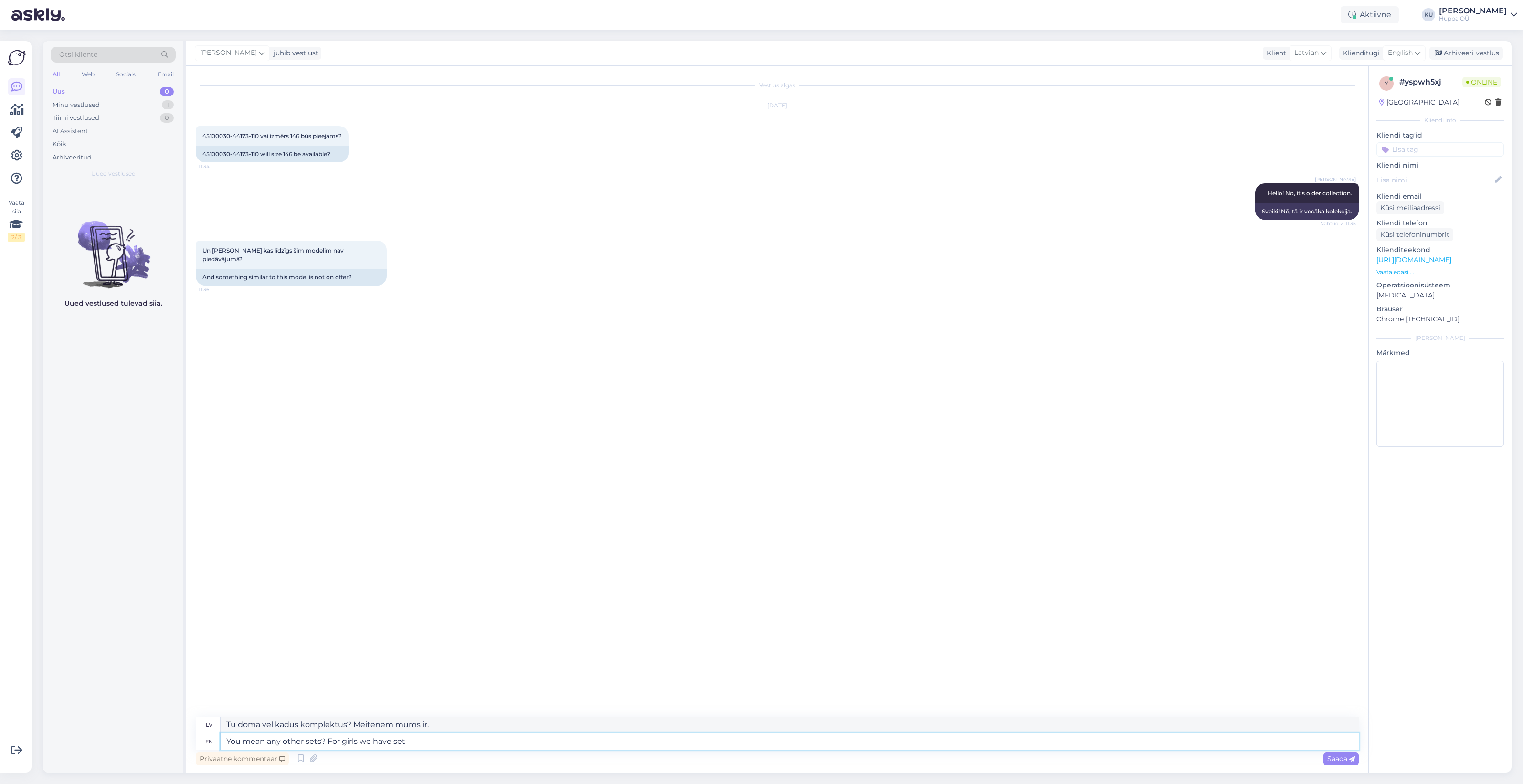
type textarea "Tu domā vēl kādus komplektus? Meitenēm mums ir komplekts."
type textarea "You mean any other sets? For girls we have set MARVEL,"
type textarea "Tu domā vēl kādus komplektus? Meitenēm mums ir komplekts MARVEL,"
type textarea "You mean any other sets? For girls we have set MARVEL, WINTER"
type textarea "Tu domā vēl kādus komplektus? Meitenēm mums ir komplekti MARVEL, ZIEMA"
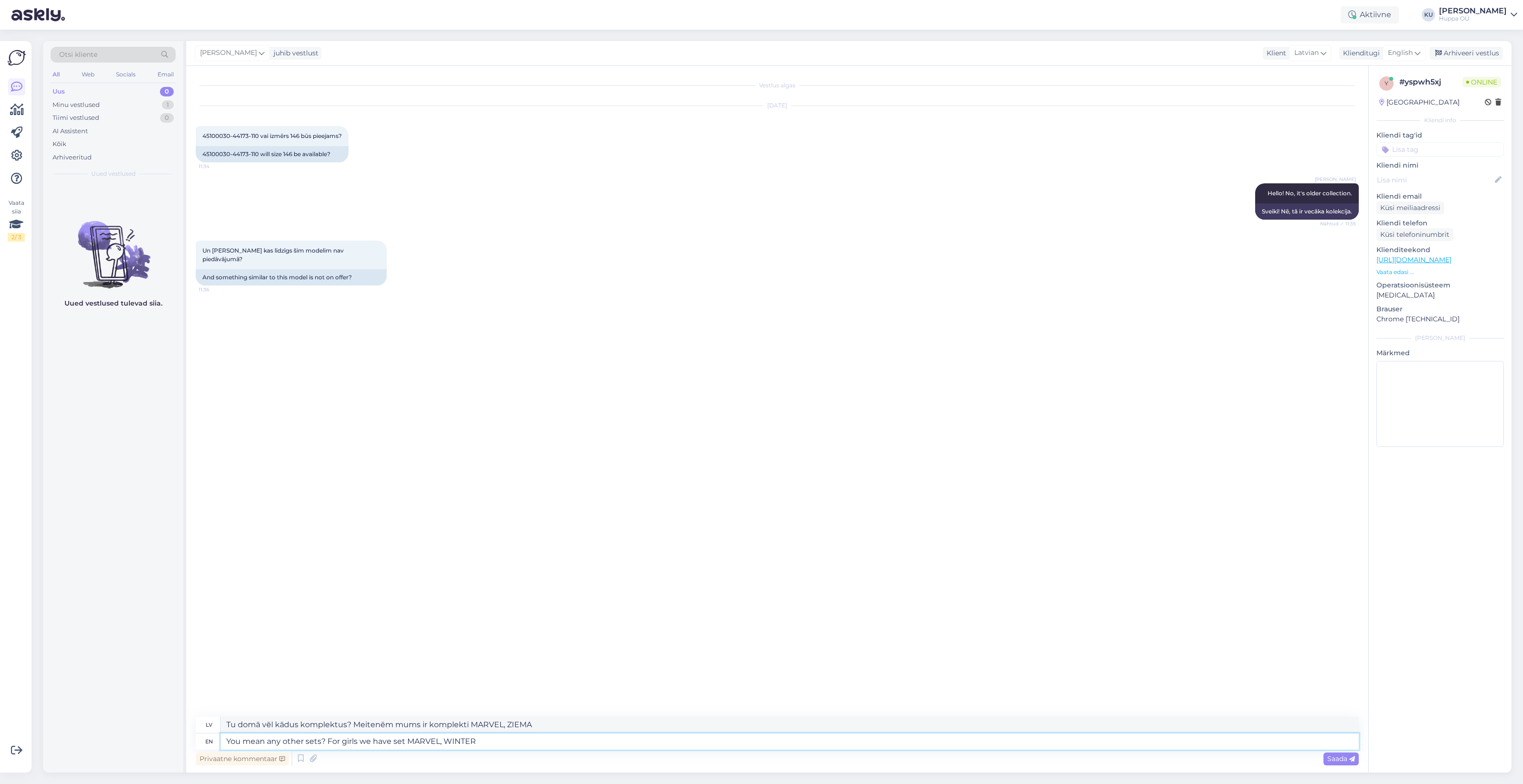
drag, startPoint x: 491, startPoint y: 739, endPoint x: 394, endPoint y: 738, distance: 97.0
click at [394, 738] on textarea "You mean any other sets? For girls we have set MARVEL, WINTER" at bounding box center [789, 741] width 1138 height 16
type textarea "You mean any other sets? For girls we have these o"
type textarea "Tu domā vēl kādus komplektus? Meitenēm mums ir šie."
type textarea "You mean any other sets? For girls we have these options fo"
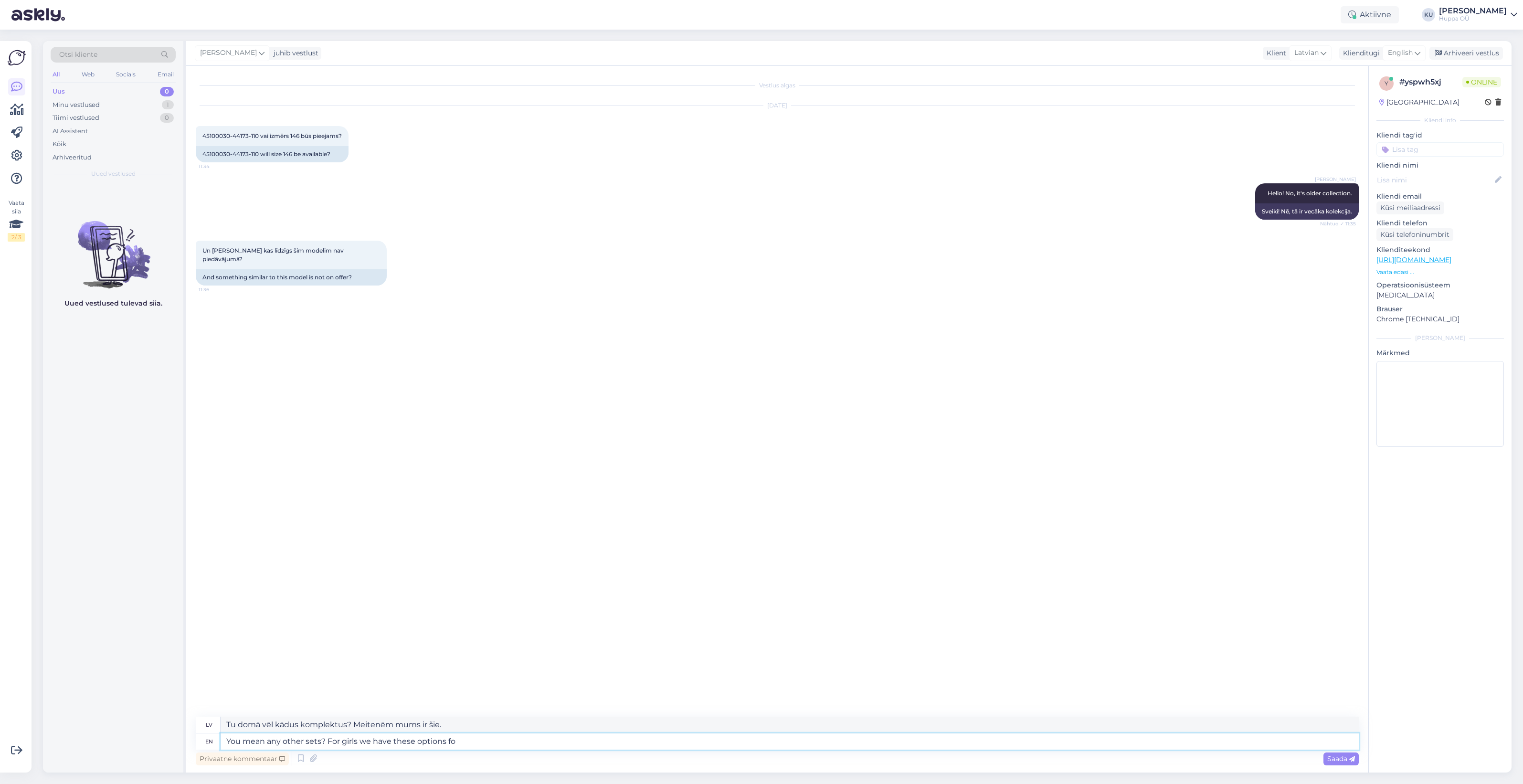
type textarea "Tu domā vēl kādus komplektus? Meitenēm mums ir šādas iespējas"
type textarea "You mean any other sets? For girls we have these options for size 1"
type textarea "Tu domā vēl kādus komplektus? Meitenēm mums ir šādas izmēru iespējas"
type textarea "You mean any other sets? For girls we have these options for size 146:"
type textarea "Tu domā vēl kādus komplektus? Meitenēm mums ir šādas iespējas 146. izmēram:"
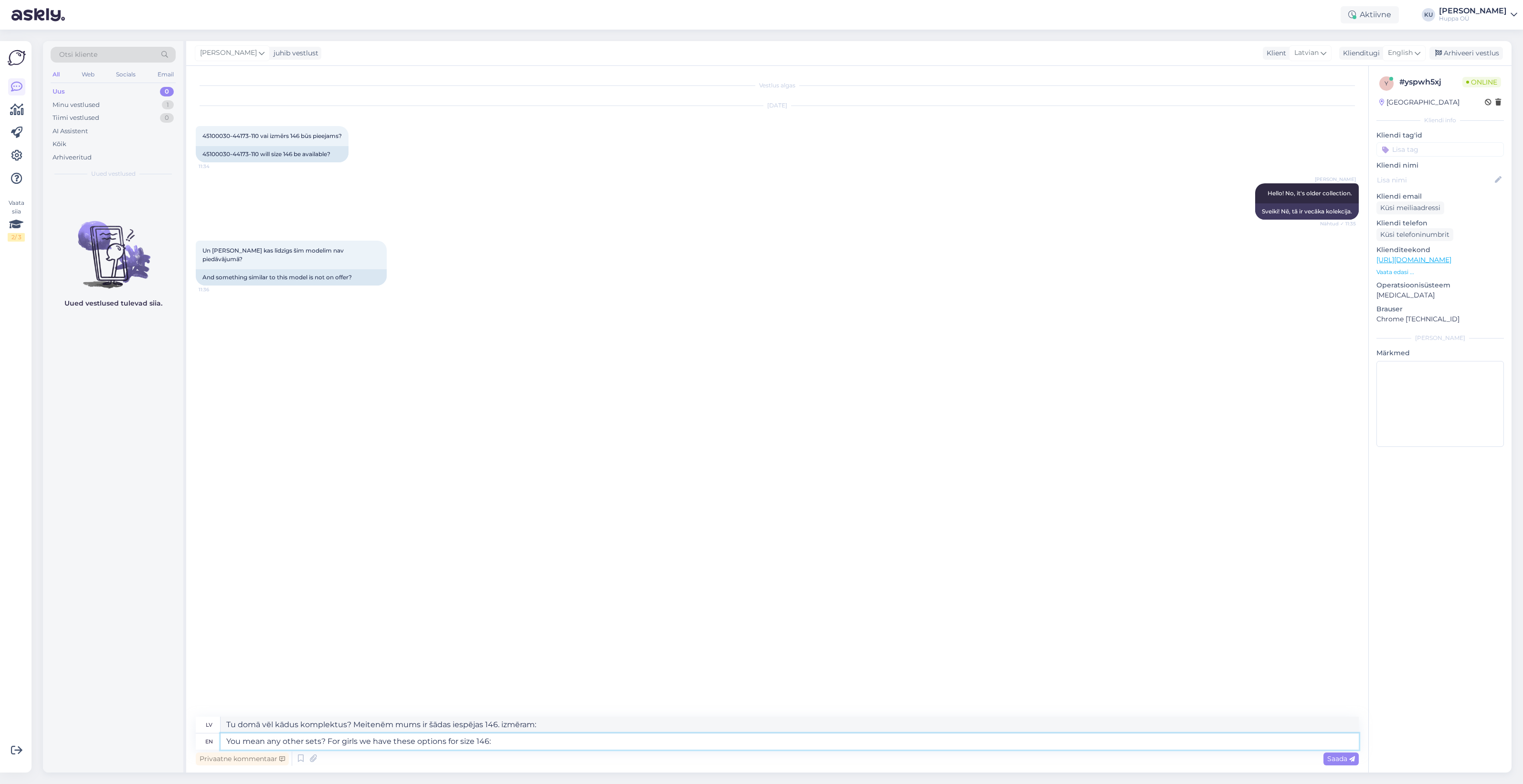
paste textarea "https://[DOMAIN_NAME]/en/shop/?orderby=popularity&filters=product_cat[8942]|siz…"
type textarea "You mean any other sets? For girls we have these options for size 146: https://…"
type textarea "Tu domā vēl kādus komplektus? Meitenēm mums ir šādas iespējas 146. izmēram: [UR…"
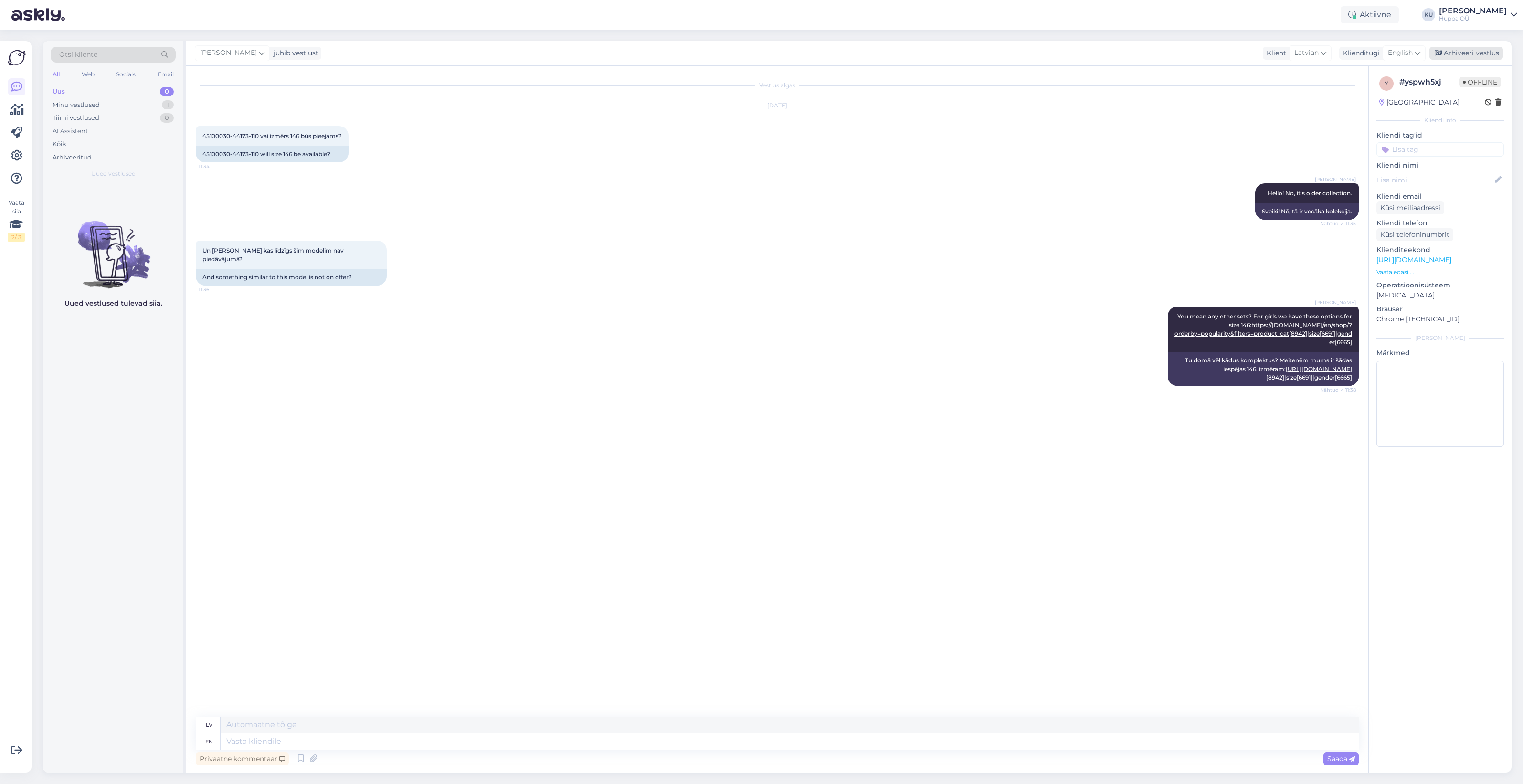
click at [1456, 49] on div "Arhiveeri vestlus" at bounding box center [1466, 53] width 73 height 13
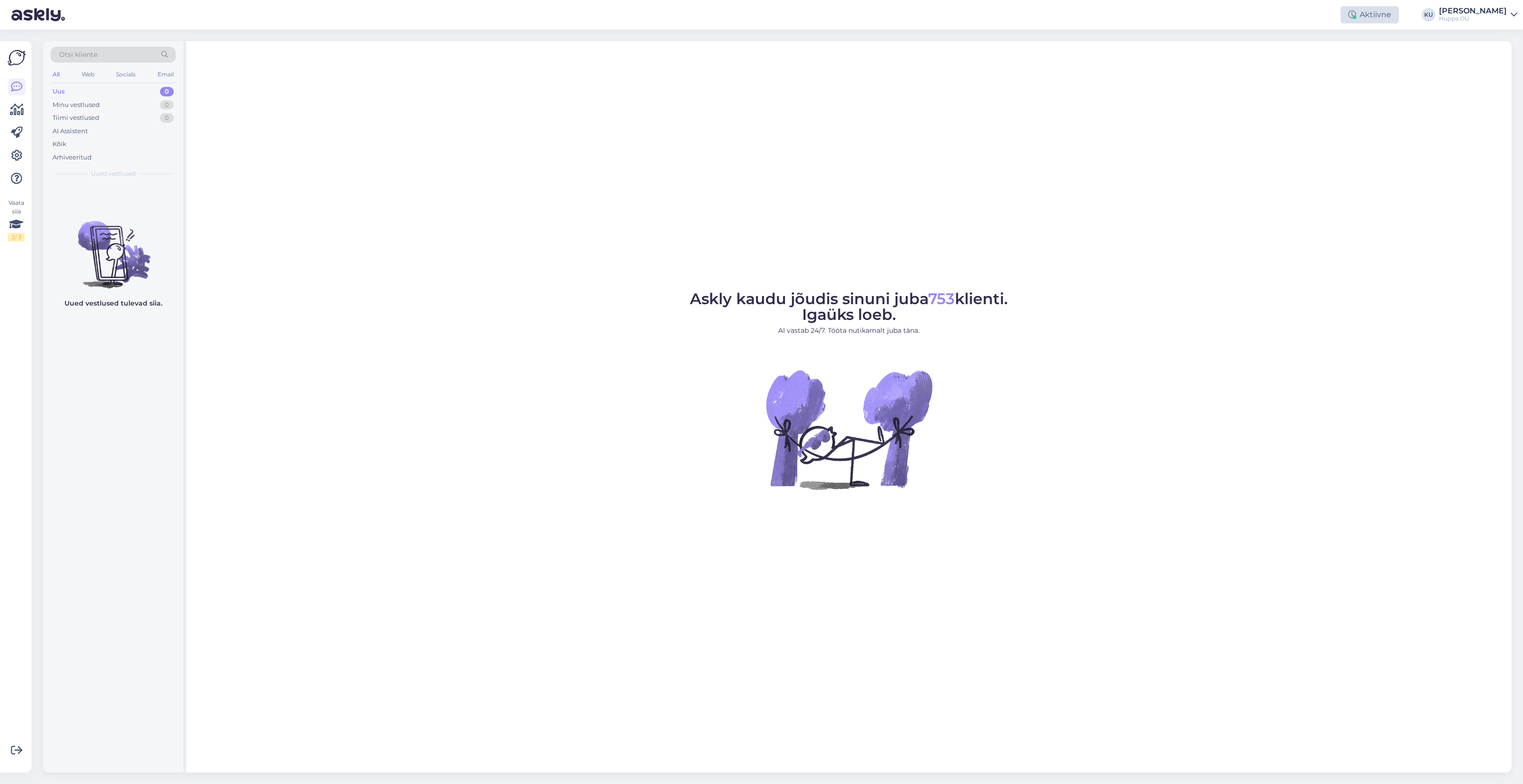
click at [1375, 10] on div "Aktiivne" at bounding box center [1370, 15] width 58 height 17
click at [1377, 58] on button "30 minutit" at bounding box center [1370, 58] width 43 height 11
